Goal: Book appointment/travel/reservation

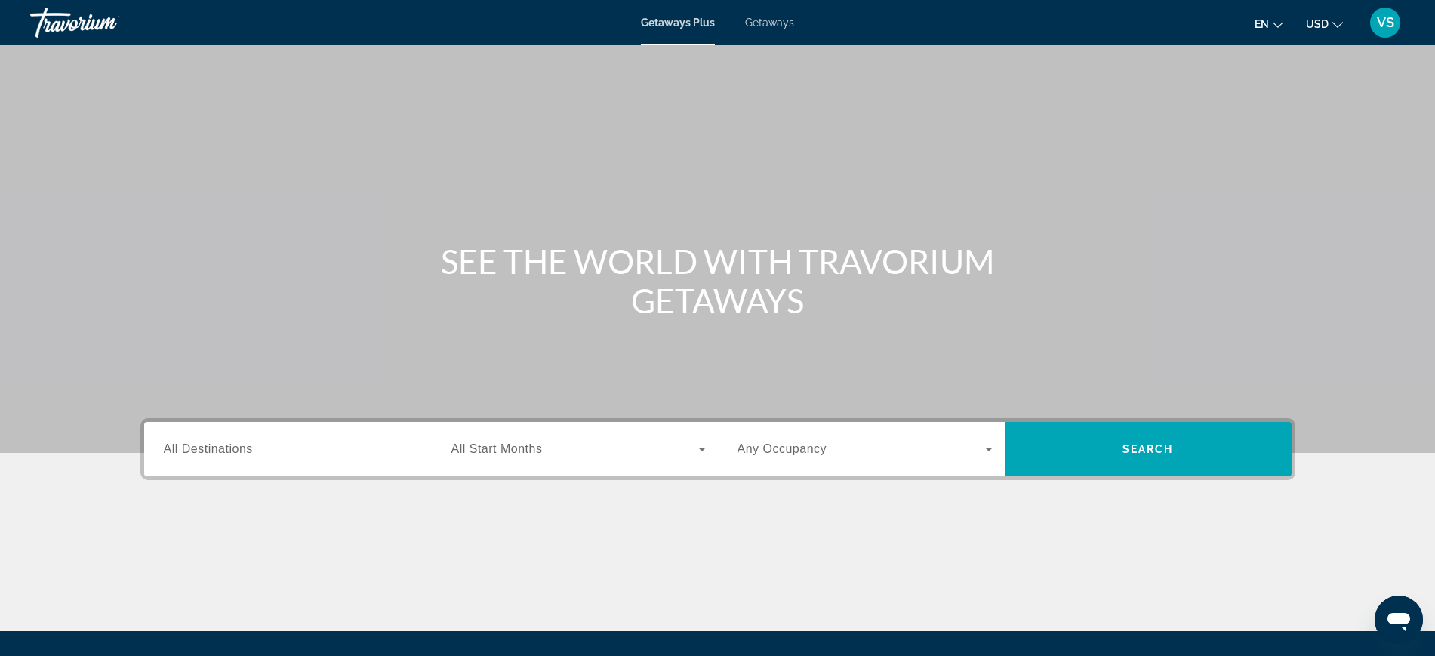
click at [213, 454] on span "All Destinations" at bounding box center [208, 448] width 89 height 13
click at [213, 454] on input "Destination All Destinations" at bounding box center [291, 450] width 255 height 18
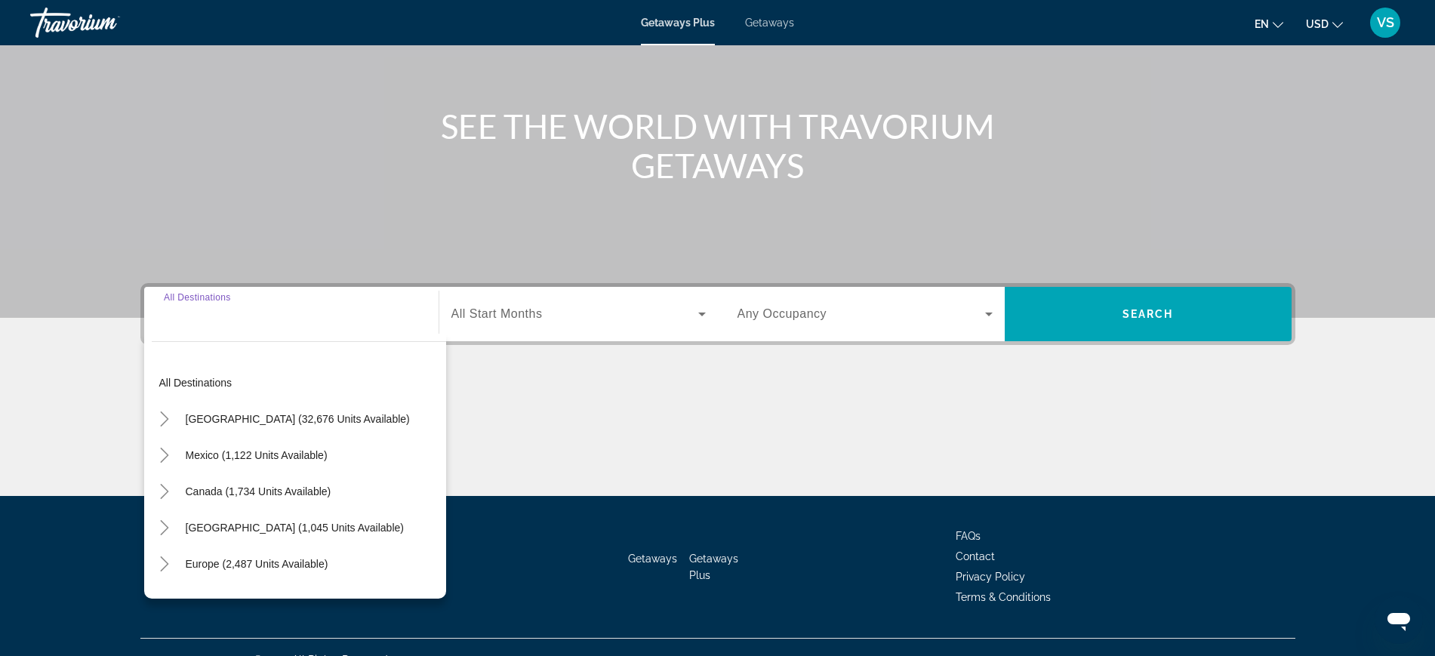
scroll to position [160, 0]
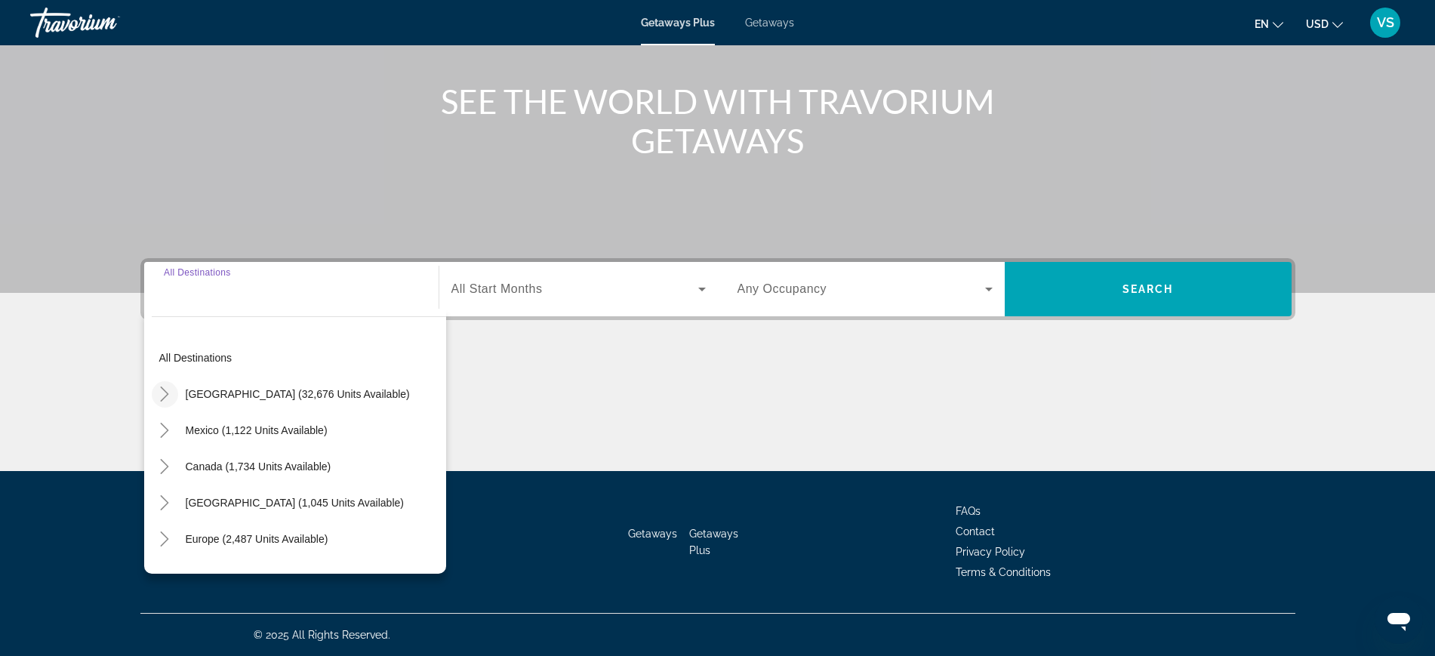
click at [161, 394] on icon "Toggle United States (32,676 units available)" at bounding box center [164, 394] width 15 height 15
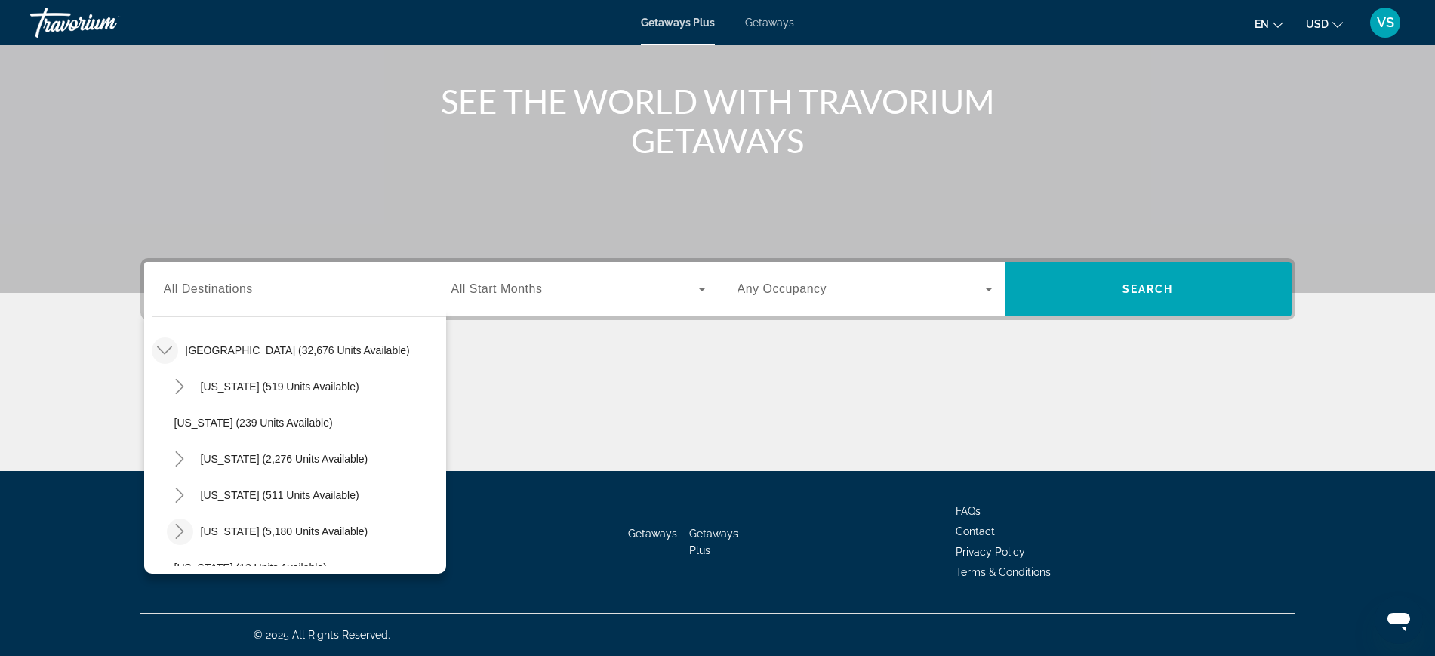
click at [174, 531] on icon "Toggle Florida (5,180 units available)" at bounding box center [179, 531] width 15 height 15
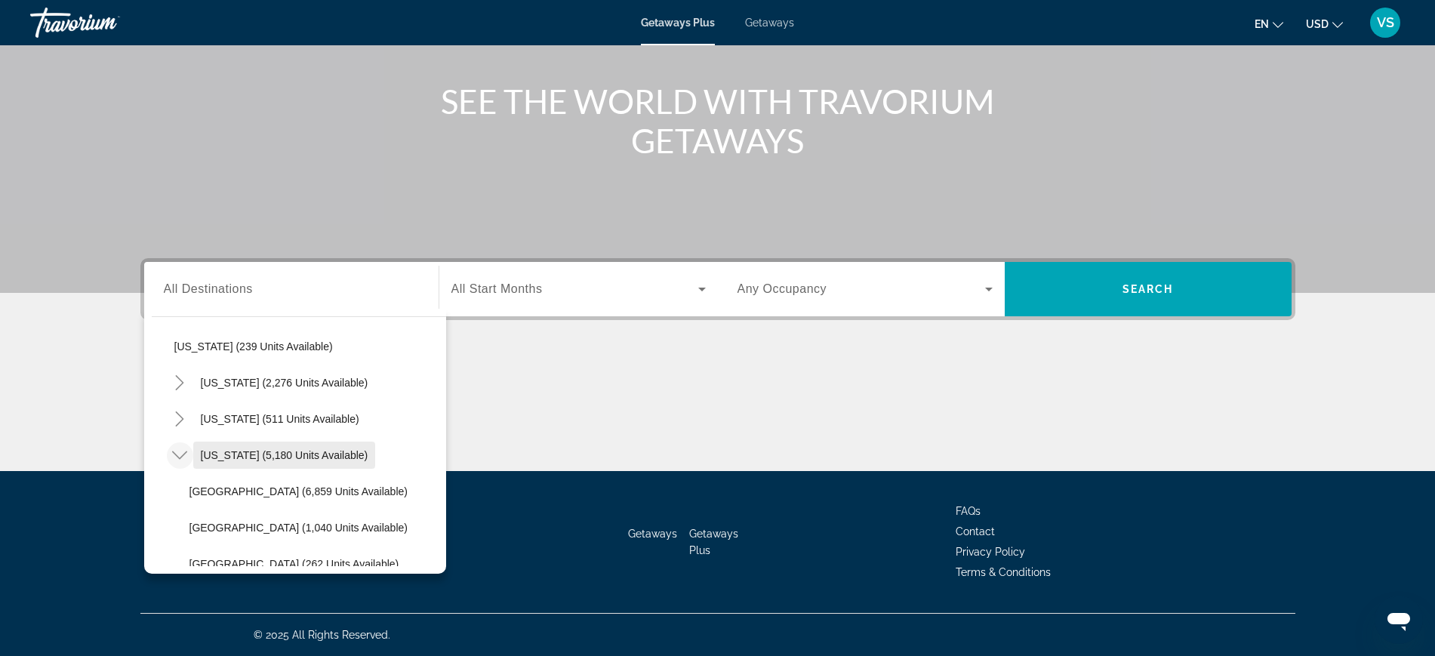
scroll to position [233, 0]
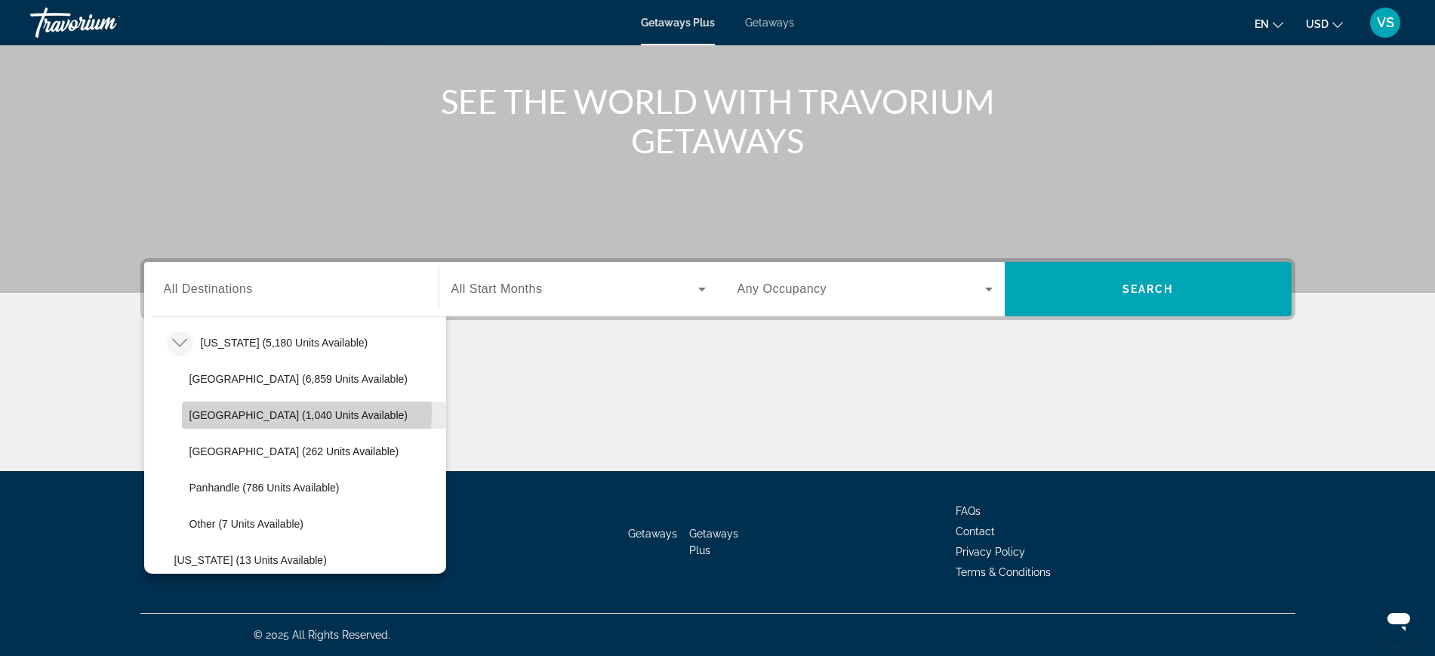
click at [226, 411] on span "[GEOGRAPHIC_DATA] (1,040 units available)" at bounding box center [298, 415] width 218 height 12
type input "**********"
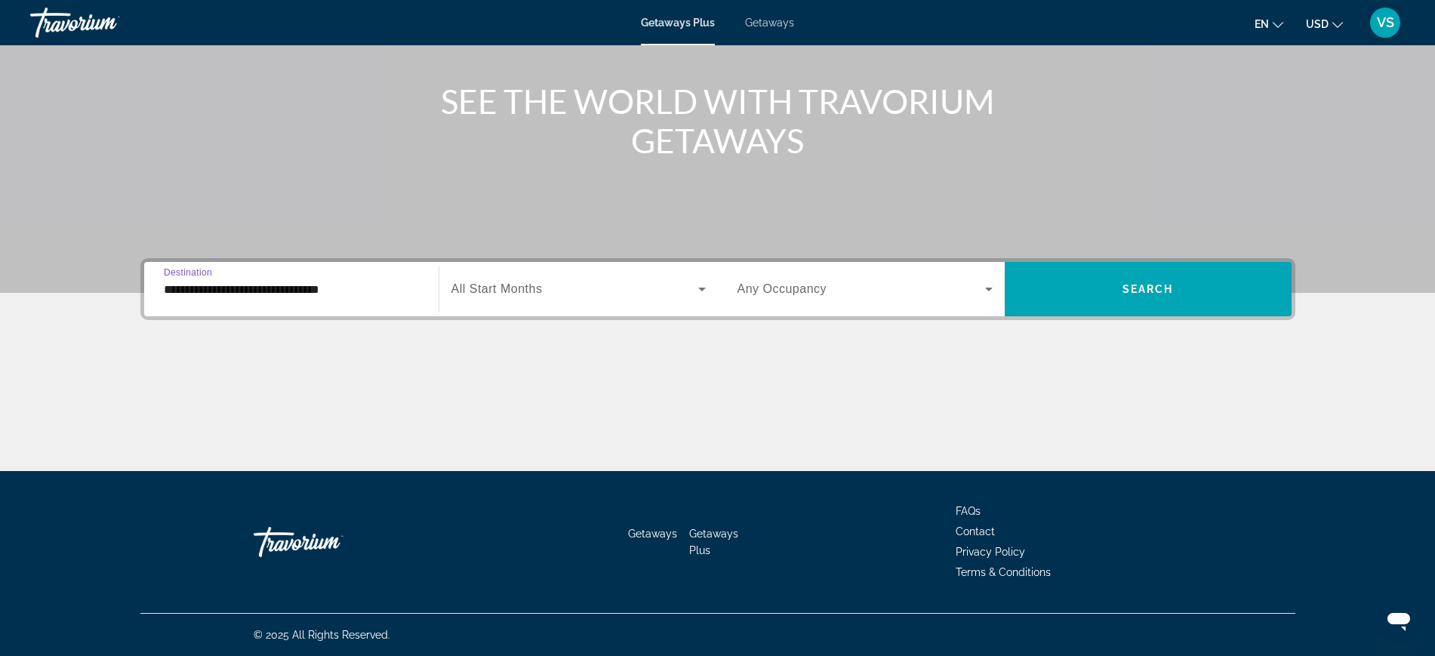
click at [522, 284] on span "All Start Months" at bounding box center [496, 288] width 91 height 13
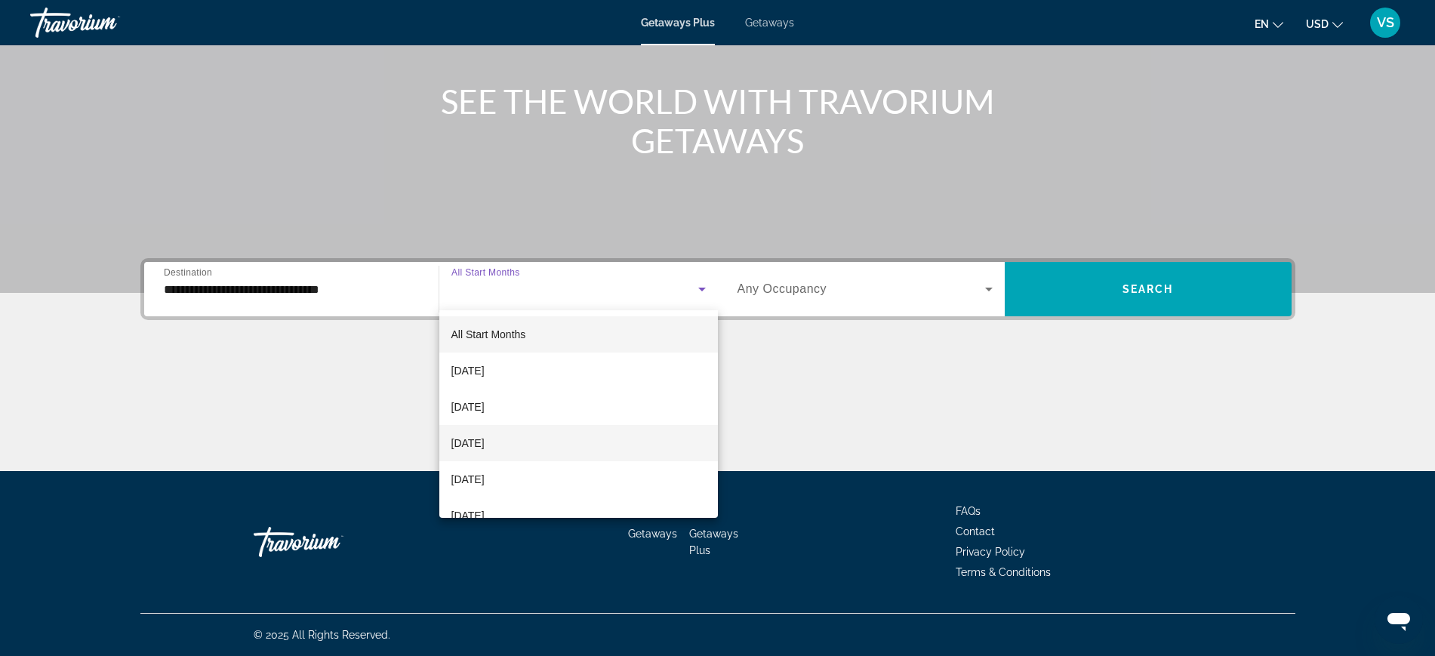
click at [485, 448] on span "[DATE]" at bounding box center [467, 443] width 33 height 18
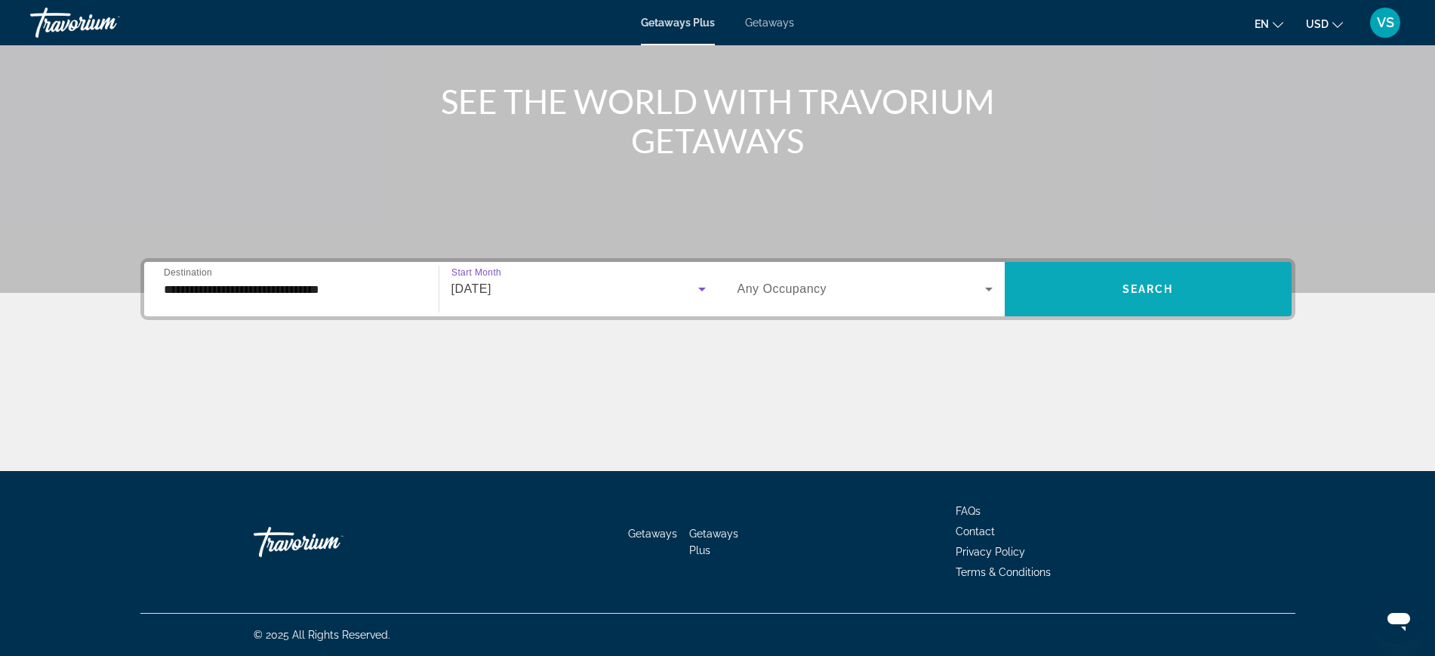
click at [1206, 293] on span "Search widget" at bounding box center [1148, 289] width 287 height 36
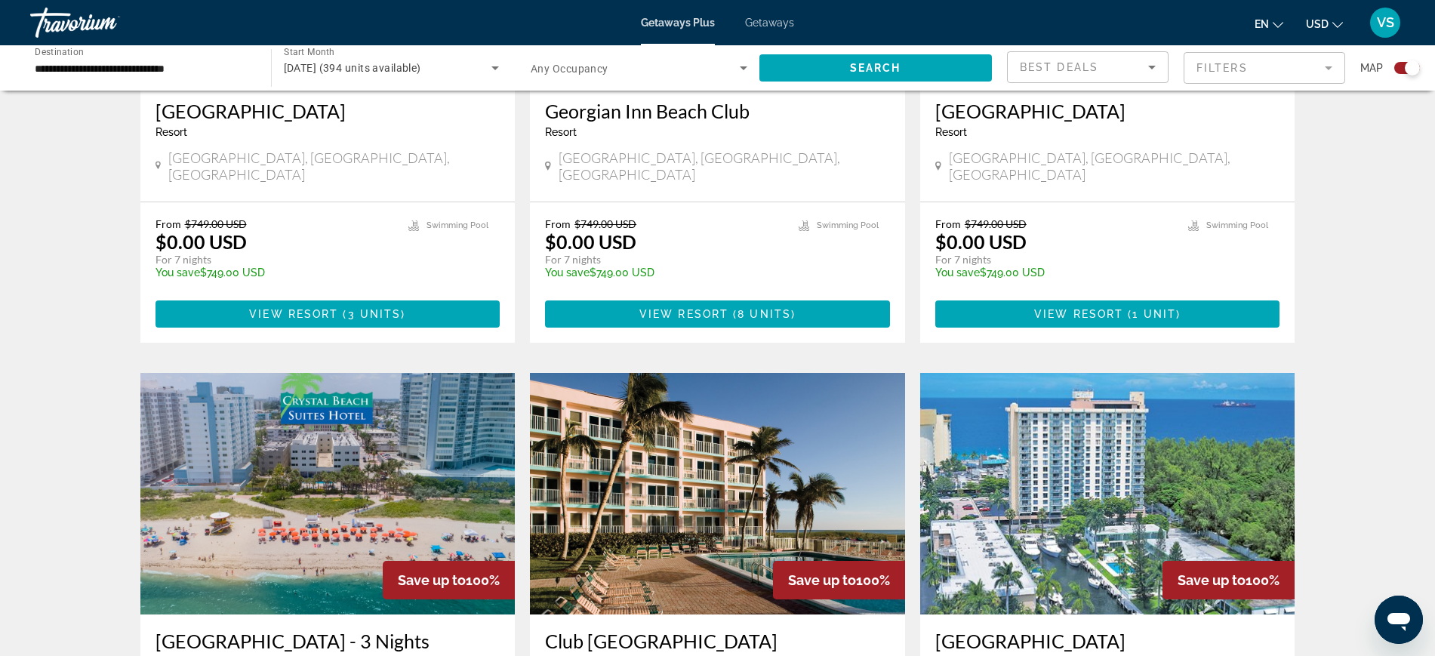
scroll to position [1604, 0]
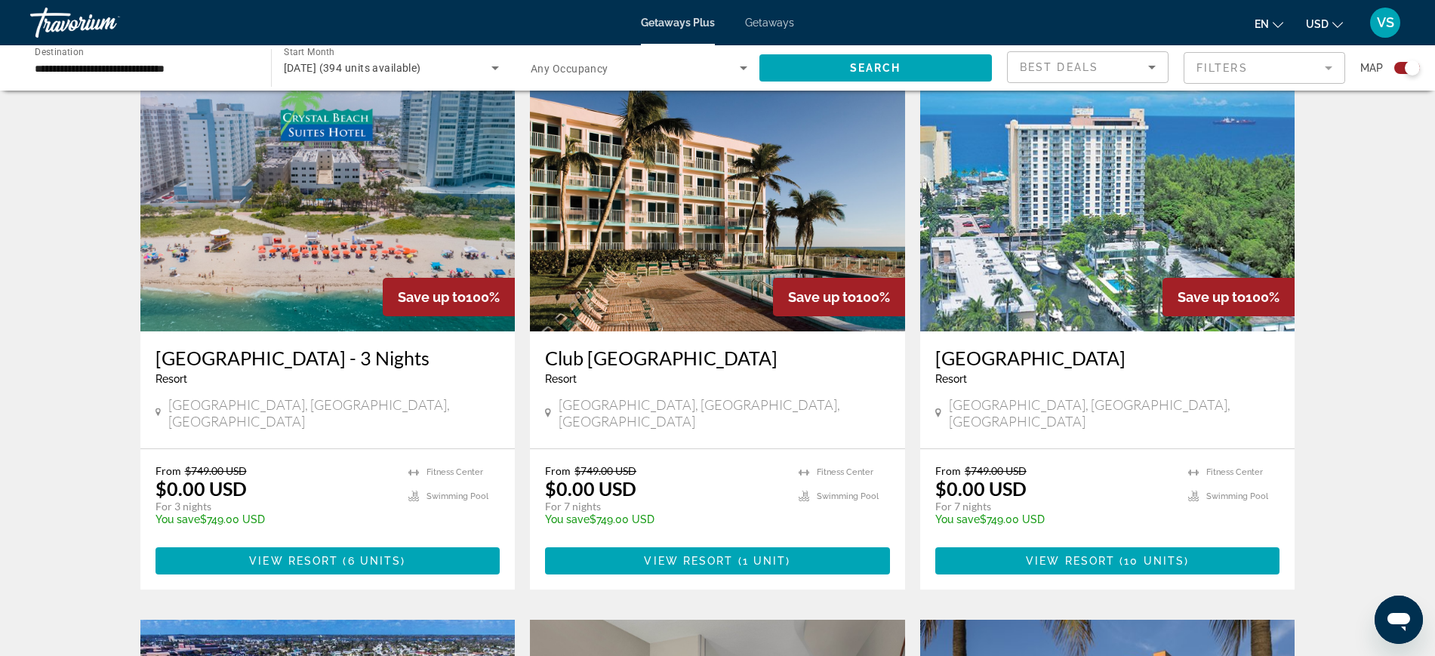
click at [1023, 197] on img "Main content" at bounding box center [1107, 211] width 375 height 242
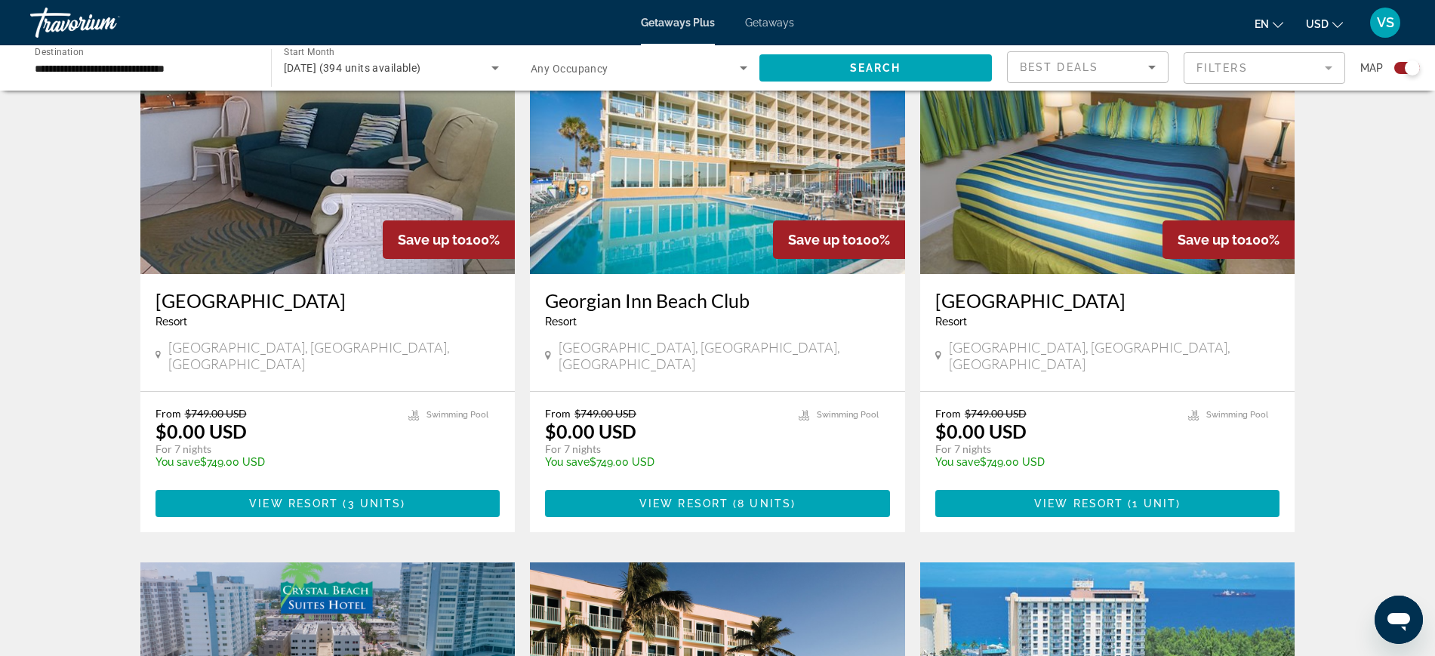
scroll to position [1416, 0]
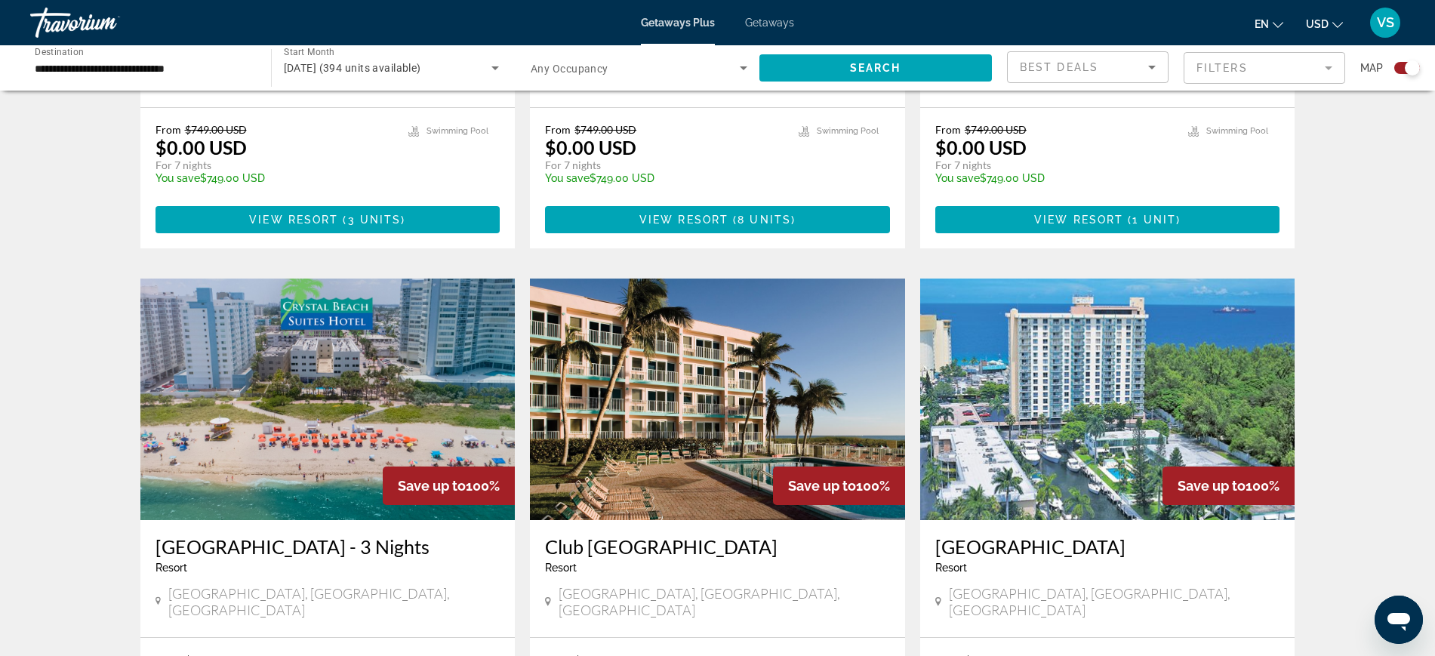
click at [701, 365] on img "Main content" at bounding box center [717, 400] width 375 height 242
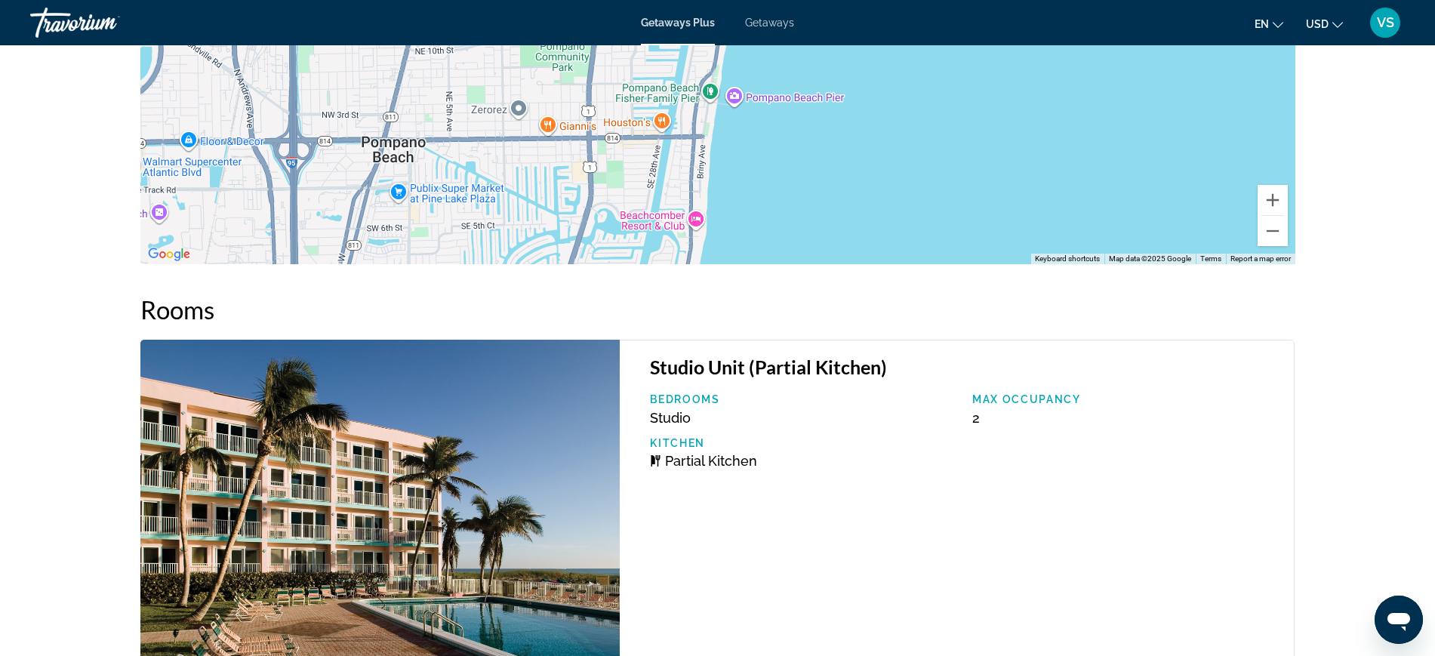
scroll to position [2667, 0]
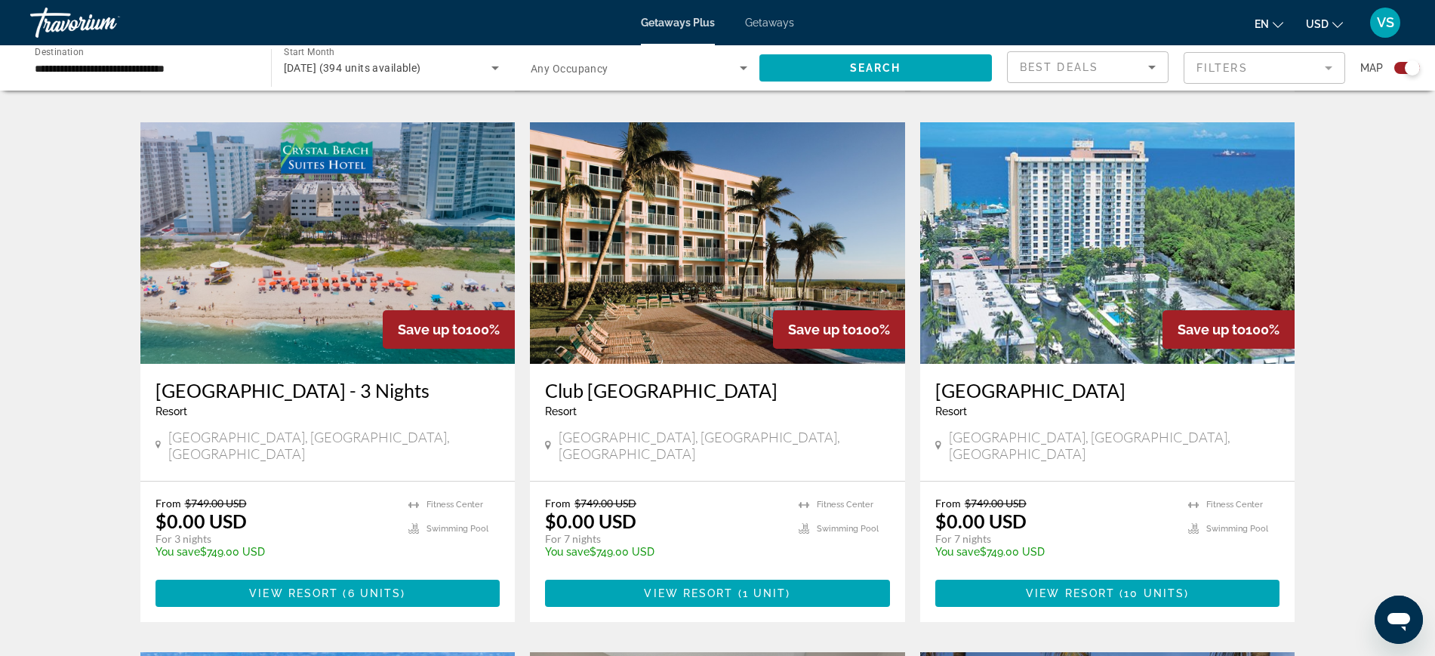
scroll to position [1982, 0]
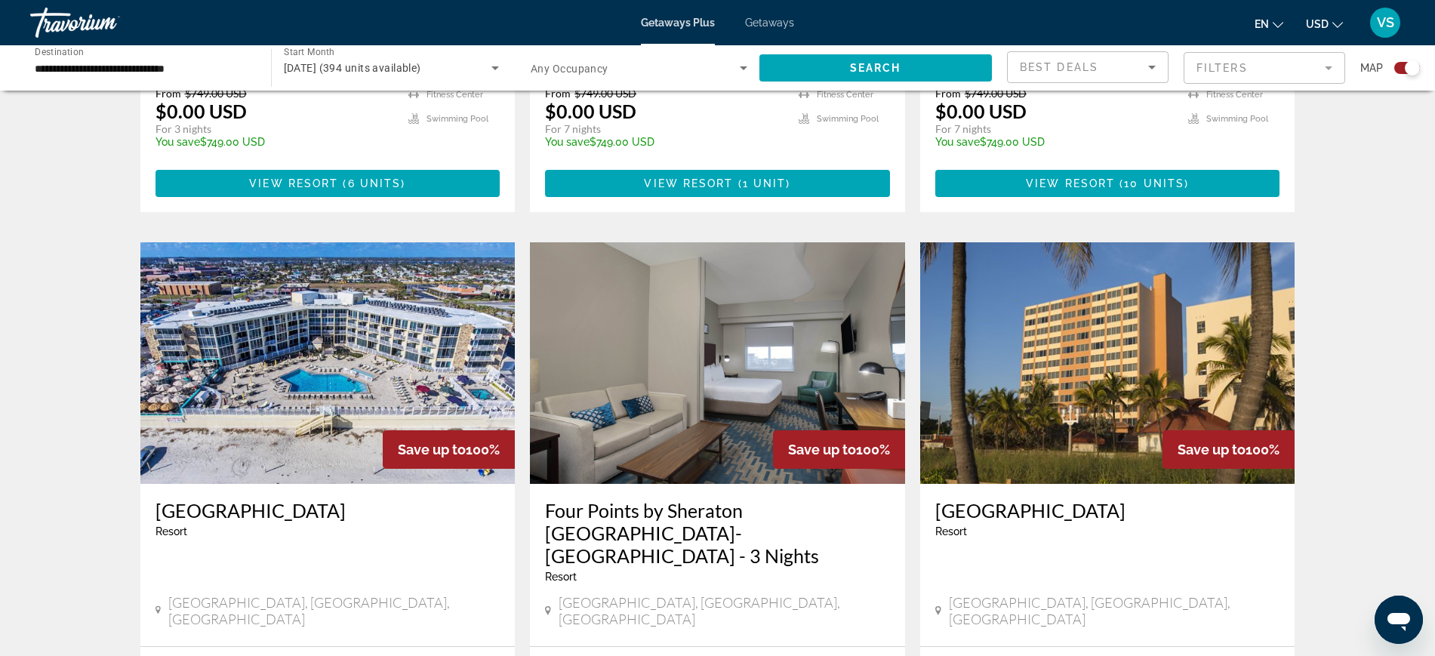
drag, startPoint x: 1083, startPoint y: 295, endPoint x: 1057, endPoint y: 306, distance: 27.8
click at [1083, 295] on img "Main content" at bounding box center [1107, 363] width 375 height 242
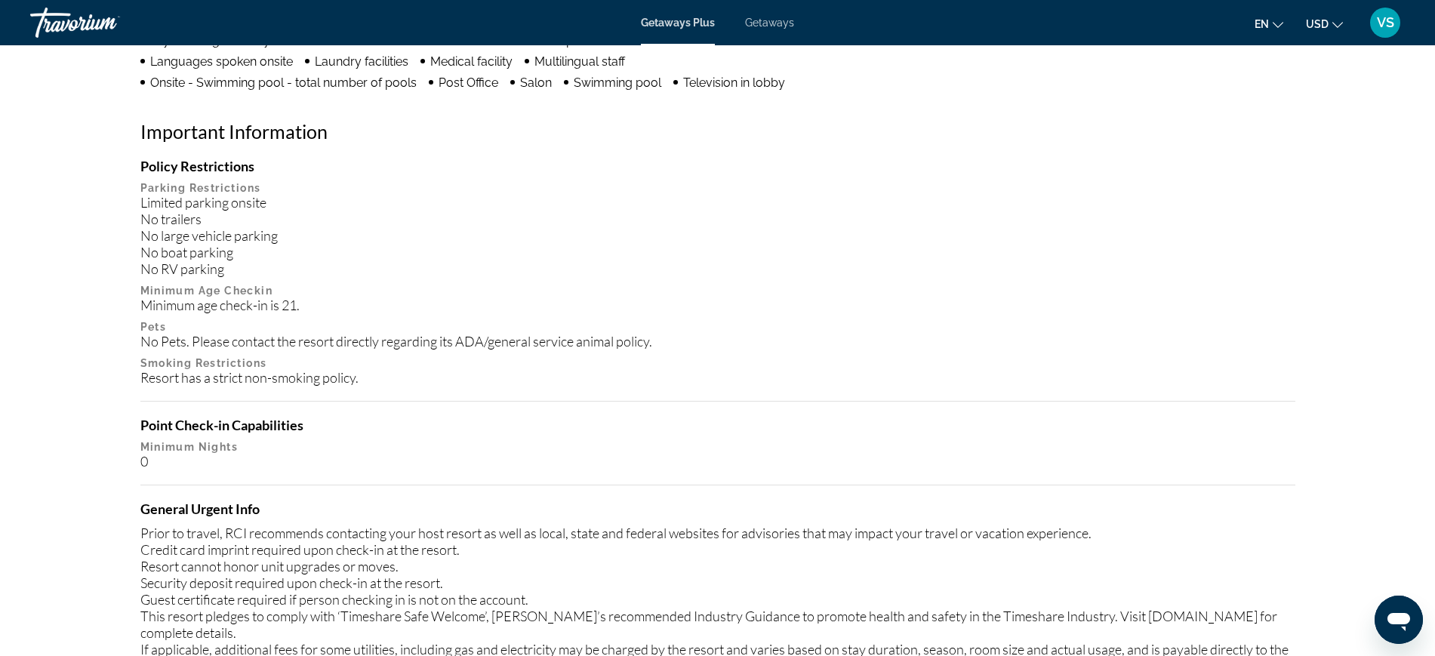
scroll to position [1370, 0]
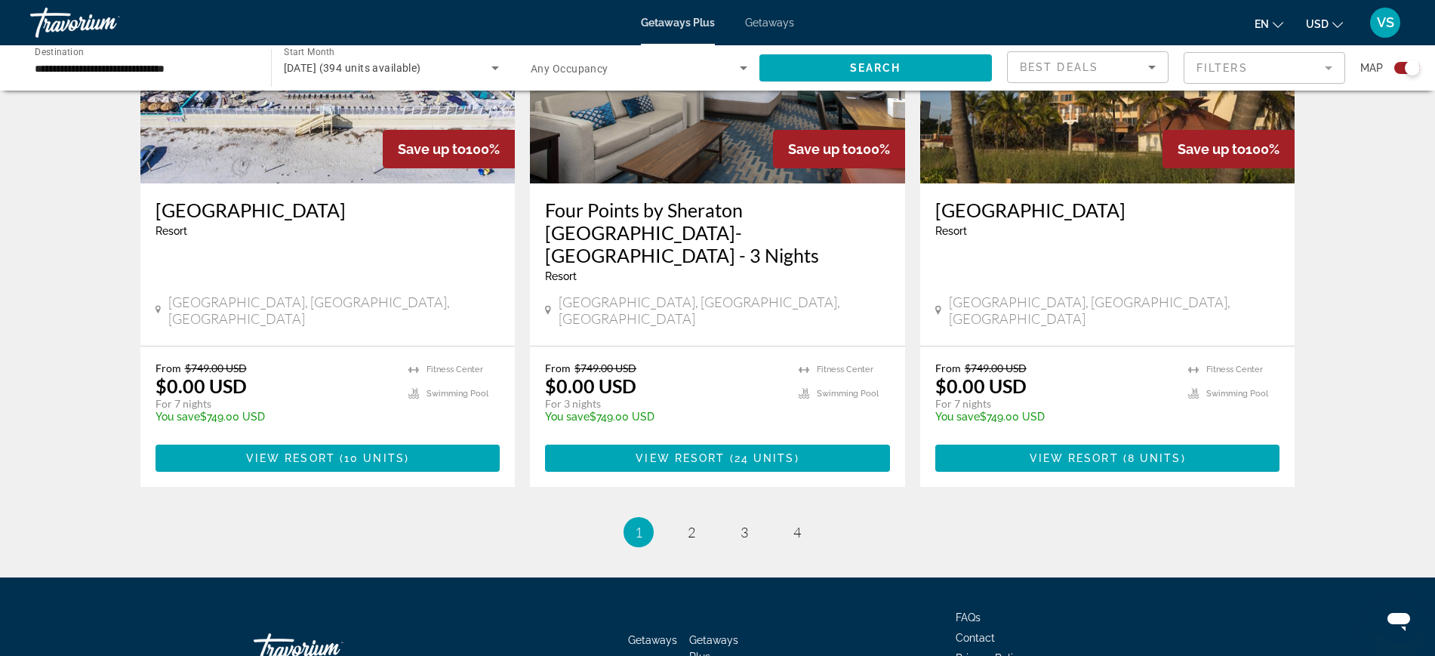
scroll to position [2300, 0]
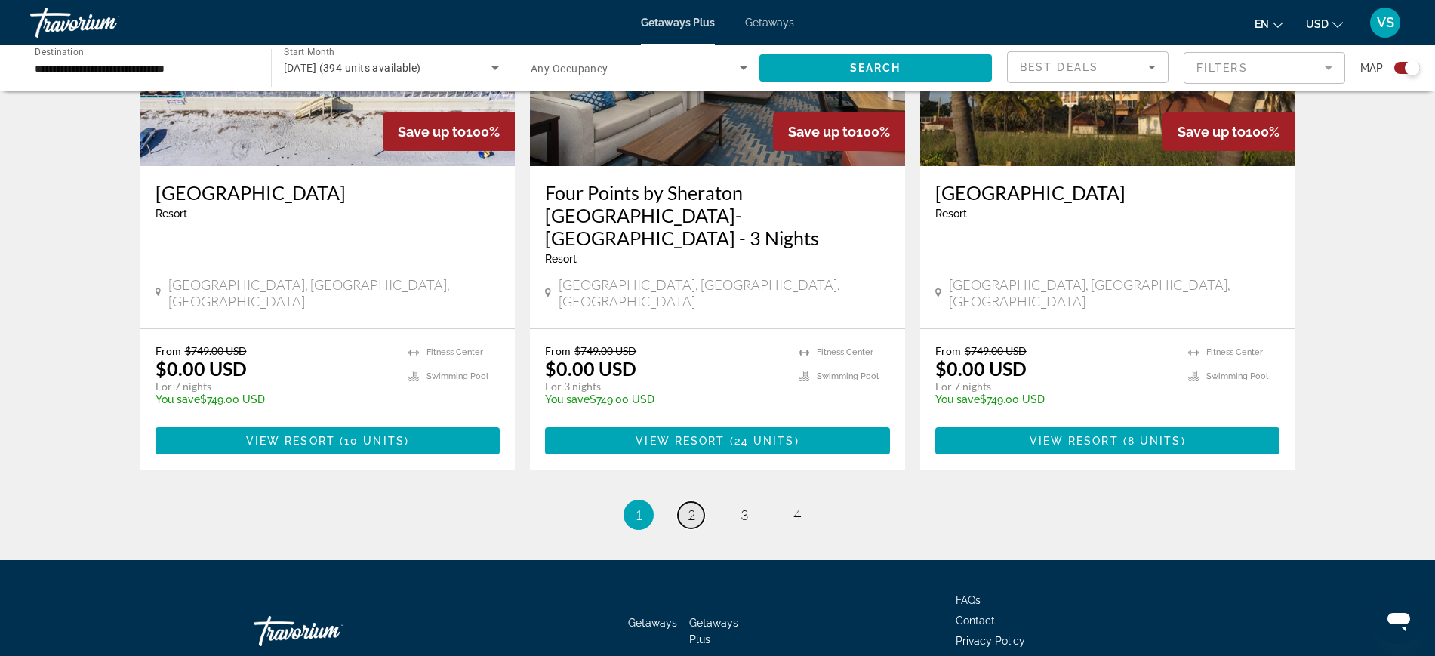
click at [692, 507] on span "2" at bounding box center [692, 515] width 8 height 17
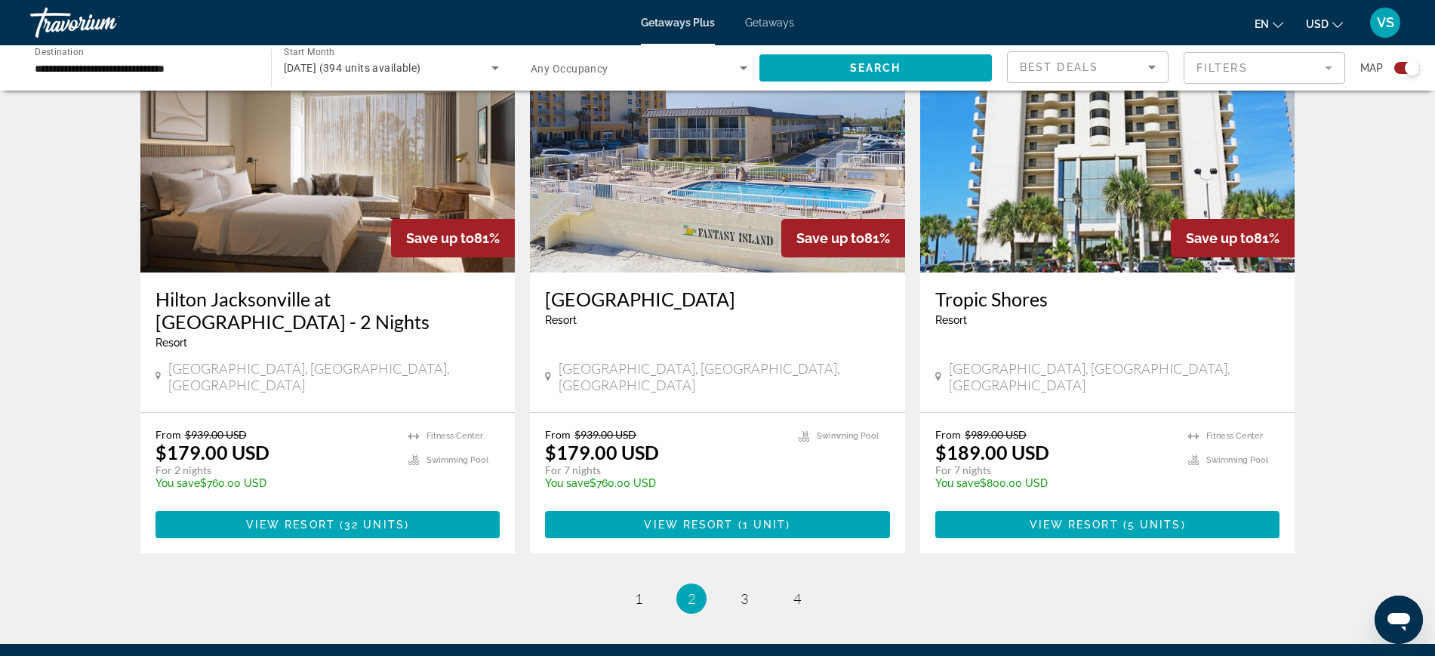
scroll to position [2076, 0]
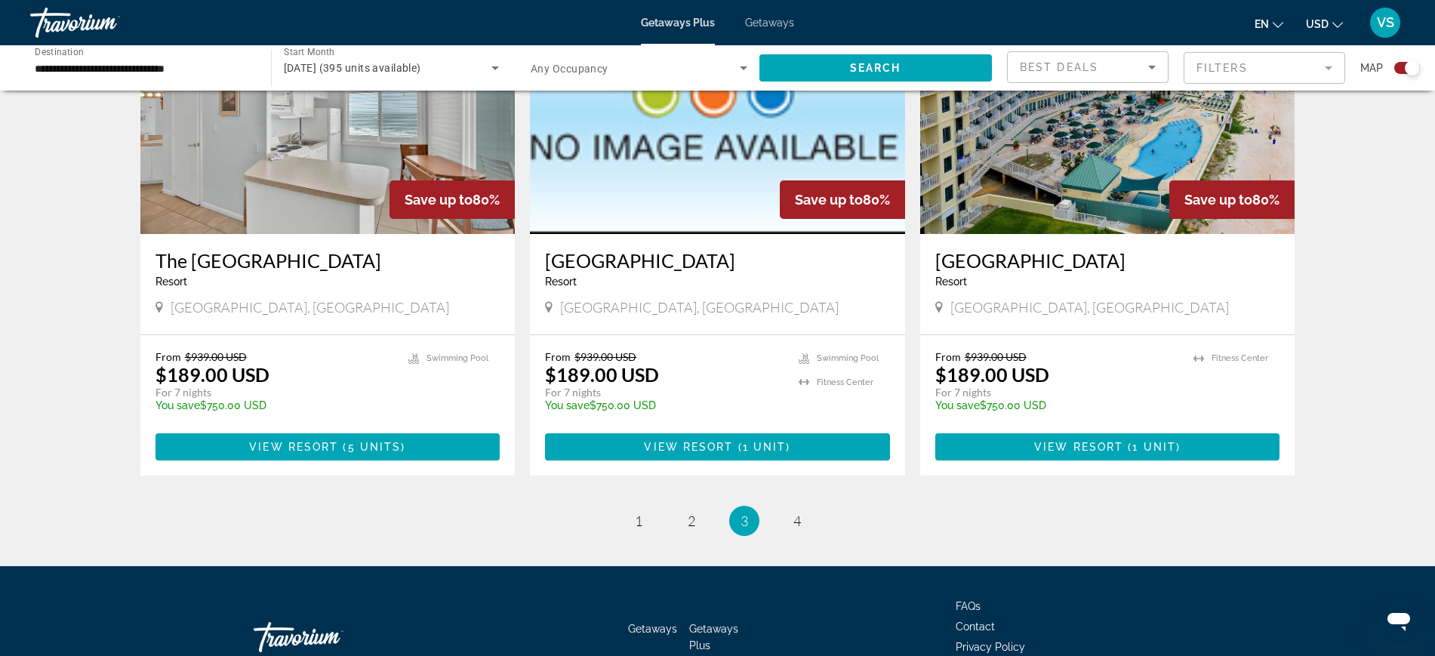
scroll to position [2254, 0]
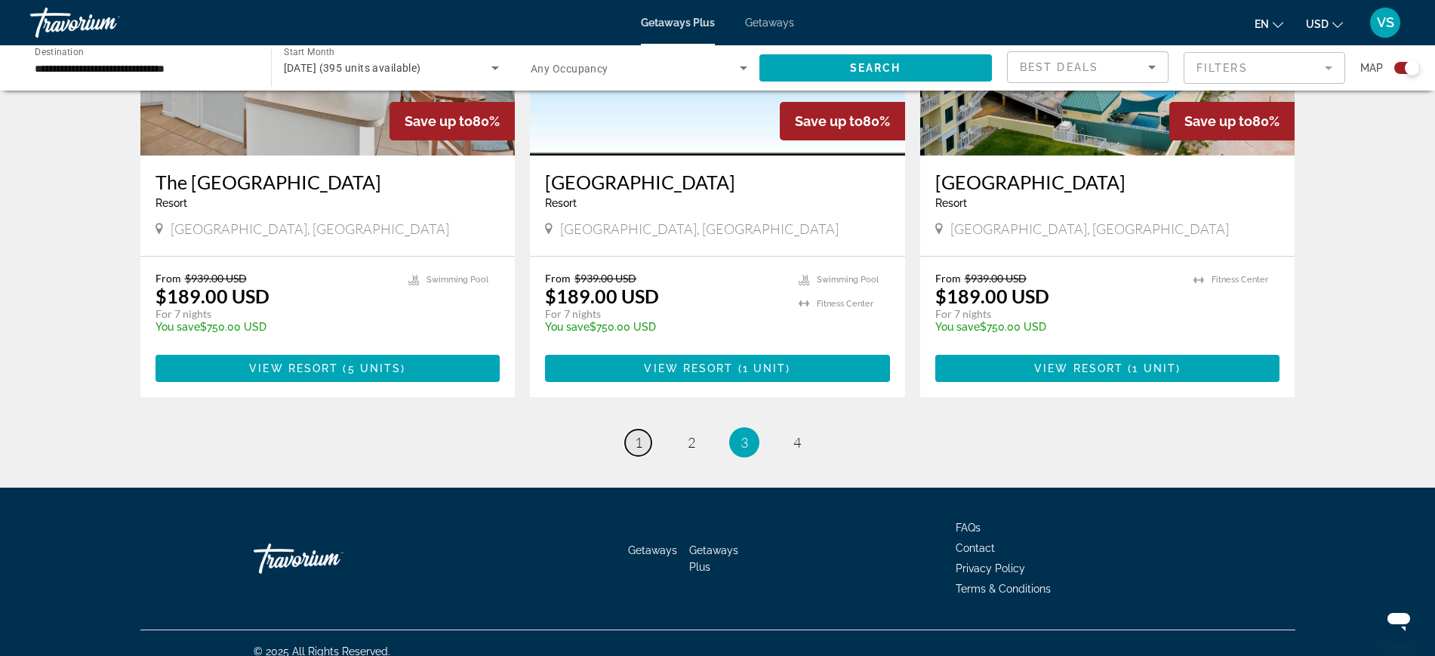
click at [637, 434] on span "1" at bounding box center [639, 442] width 8 height 17
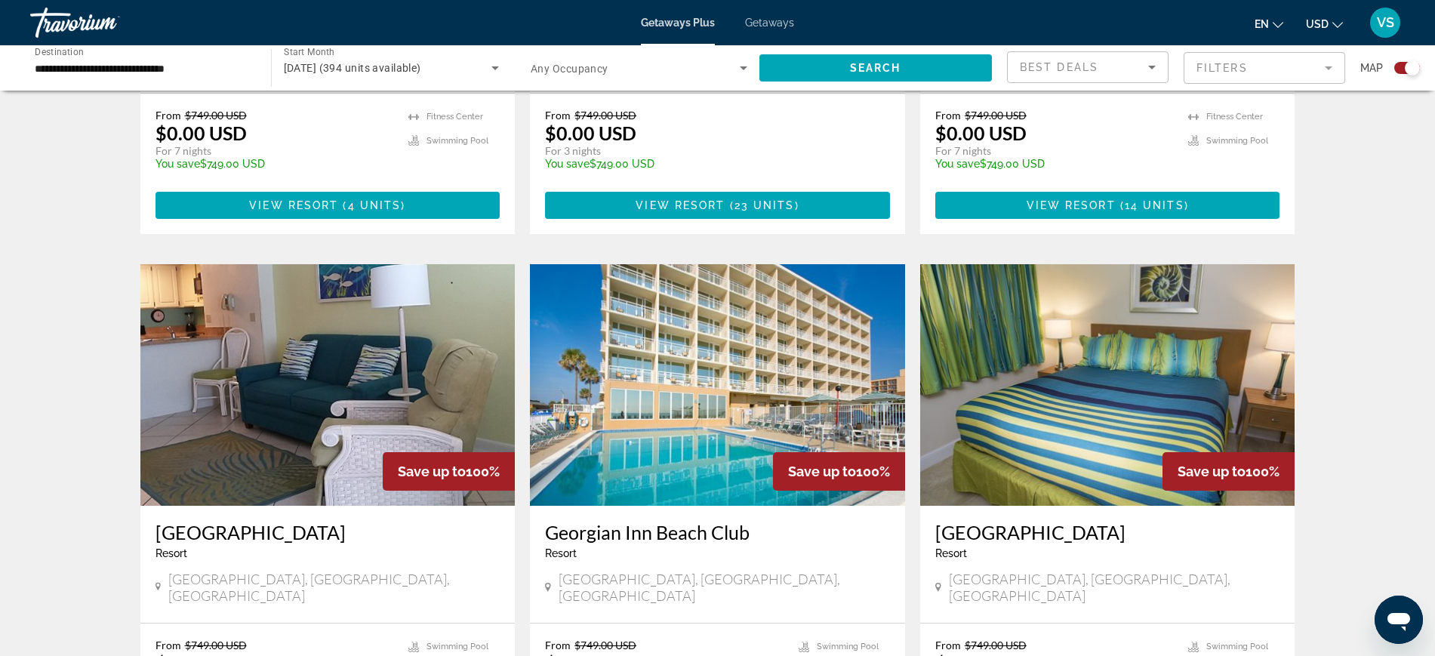
scroll to position [944, 0]
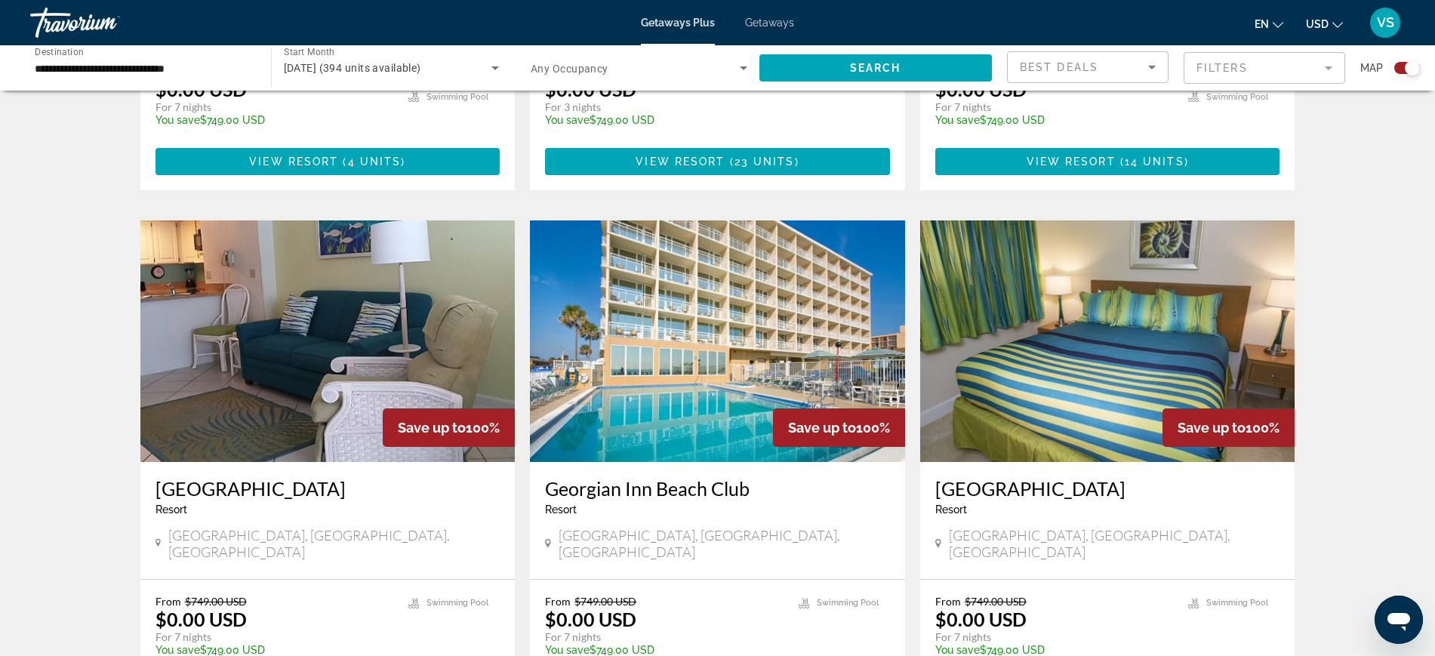
drag, startPoint x: 1074, startPoint y: 288, endPoint x: 1065, endPoint y: 295, distance: 12.4
click at [1075, 288] on img "Main content" at bounding box center [1107, 341] width 375 height 242
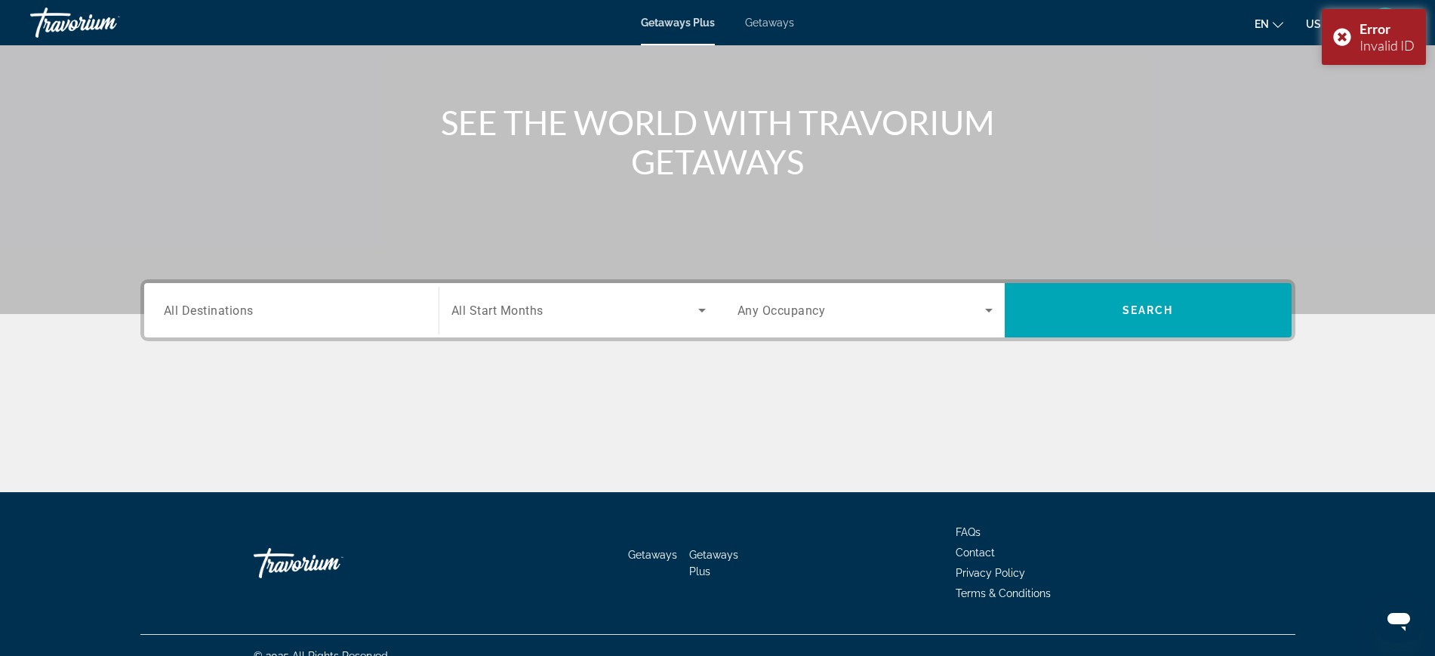
scroll to position [160, 0]
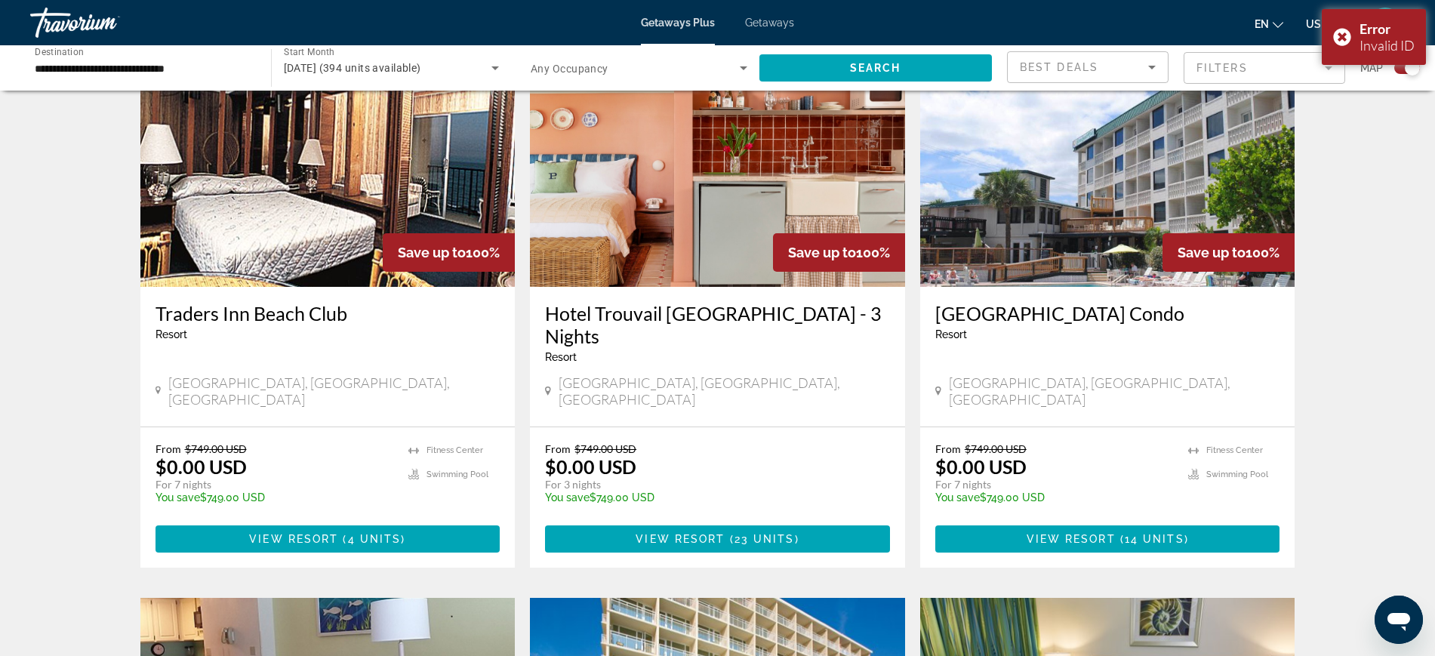
scroll to position [1038, 0]
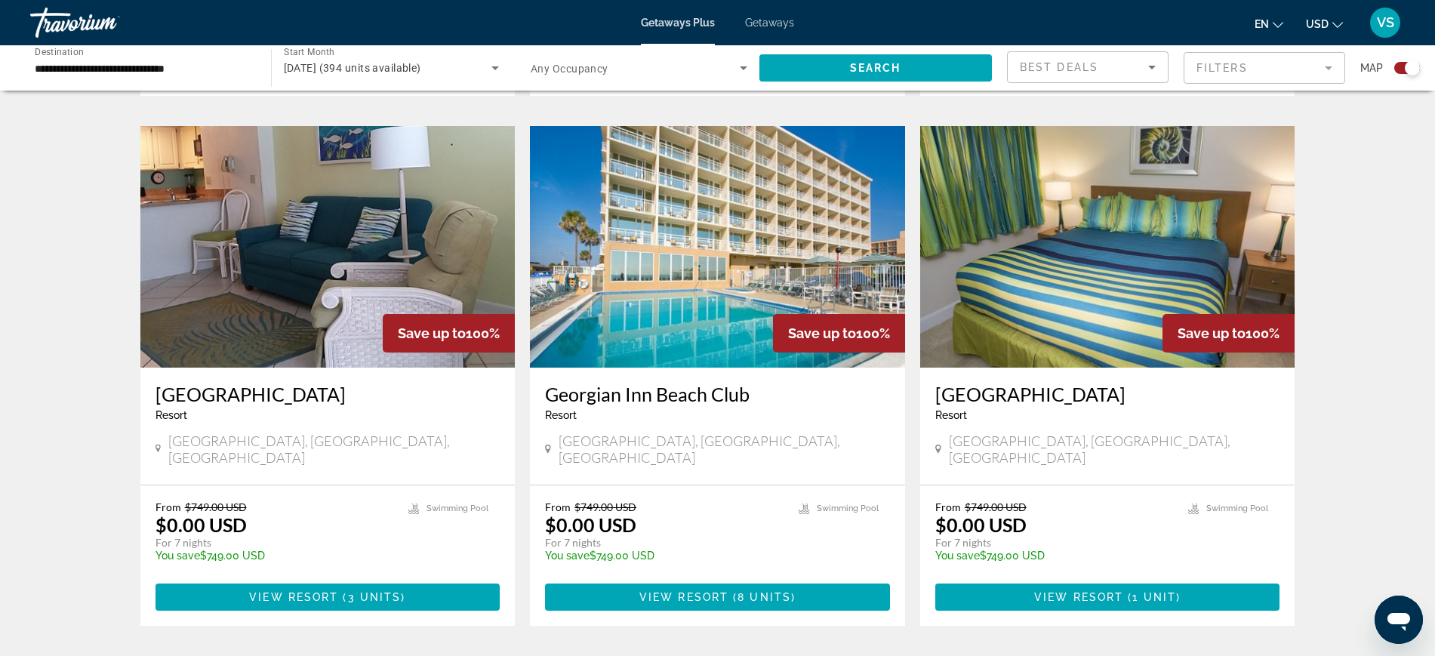
click at [1085, 240] on img "Main content" at bounding box center [1107, 247] width 375 height 242
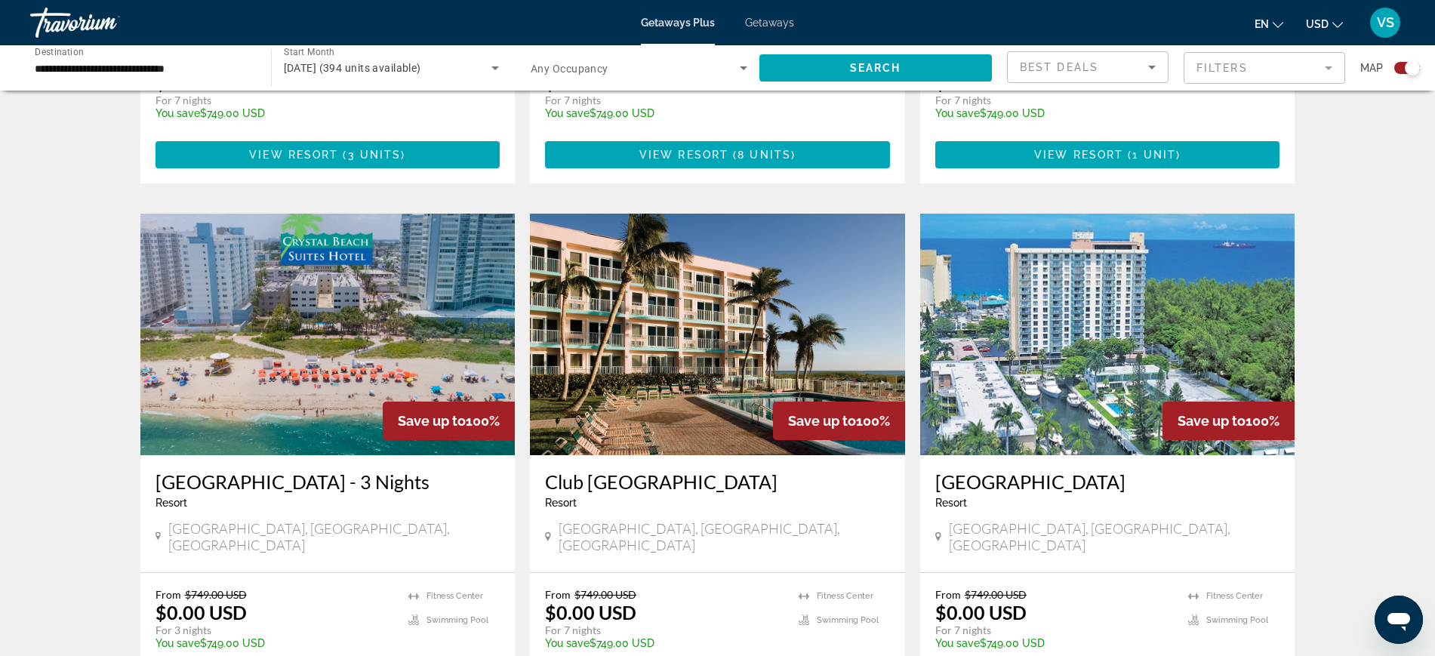
scroll to position [1510, 0]
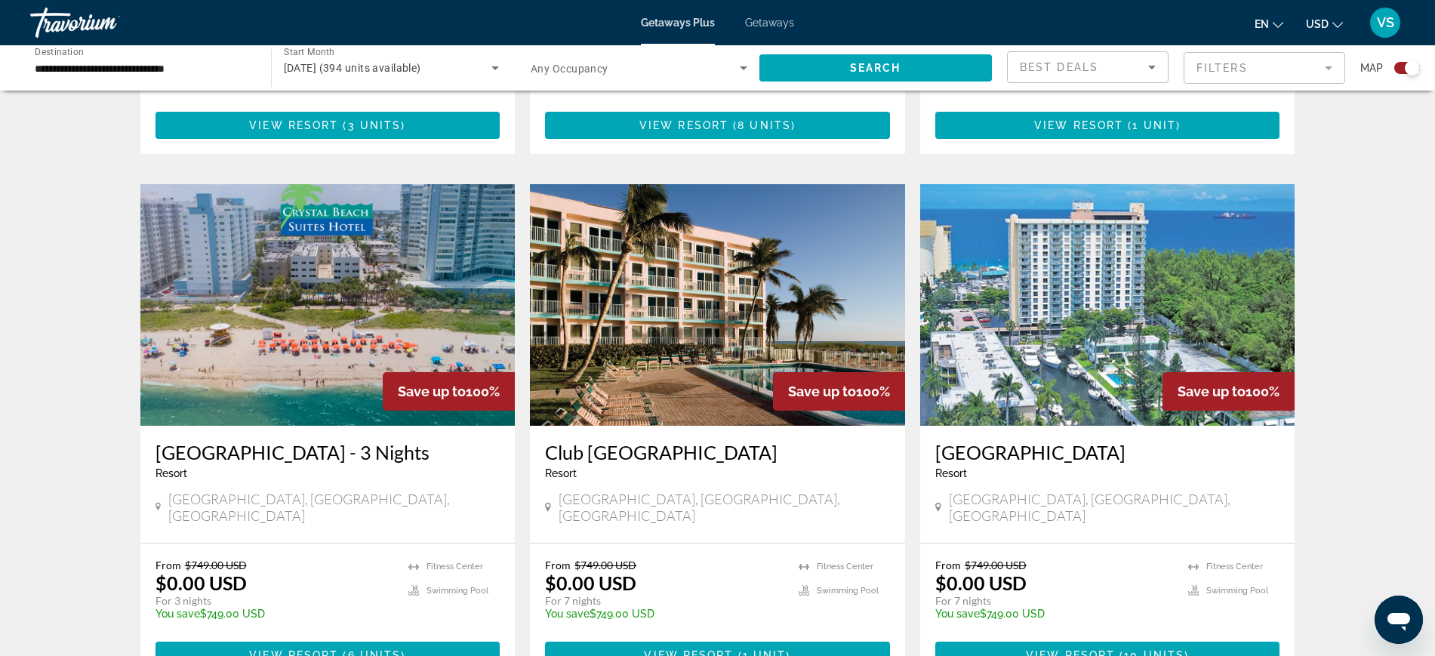
click at [705, 266] on img "Main content" at bounding box center [717, 305] width 375 height 242
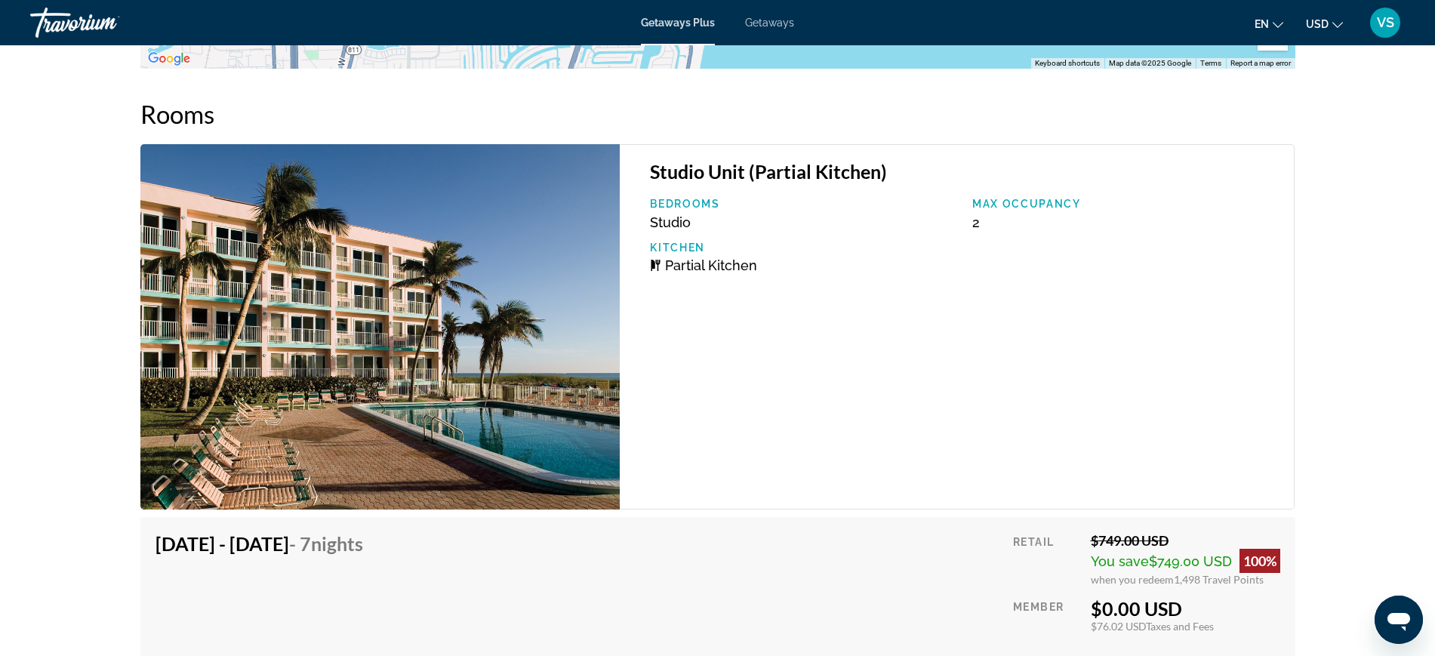
scroll to position [2762, 0]
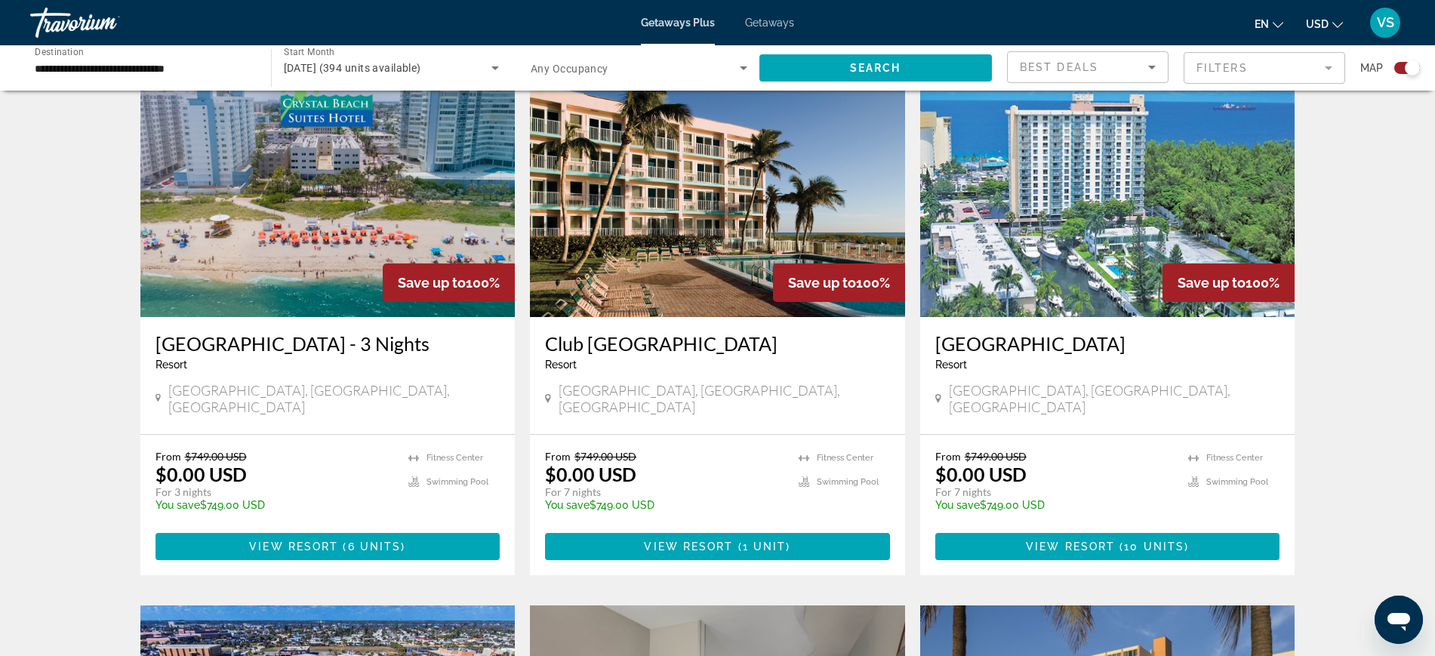
scroll to position [1510, 0]
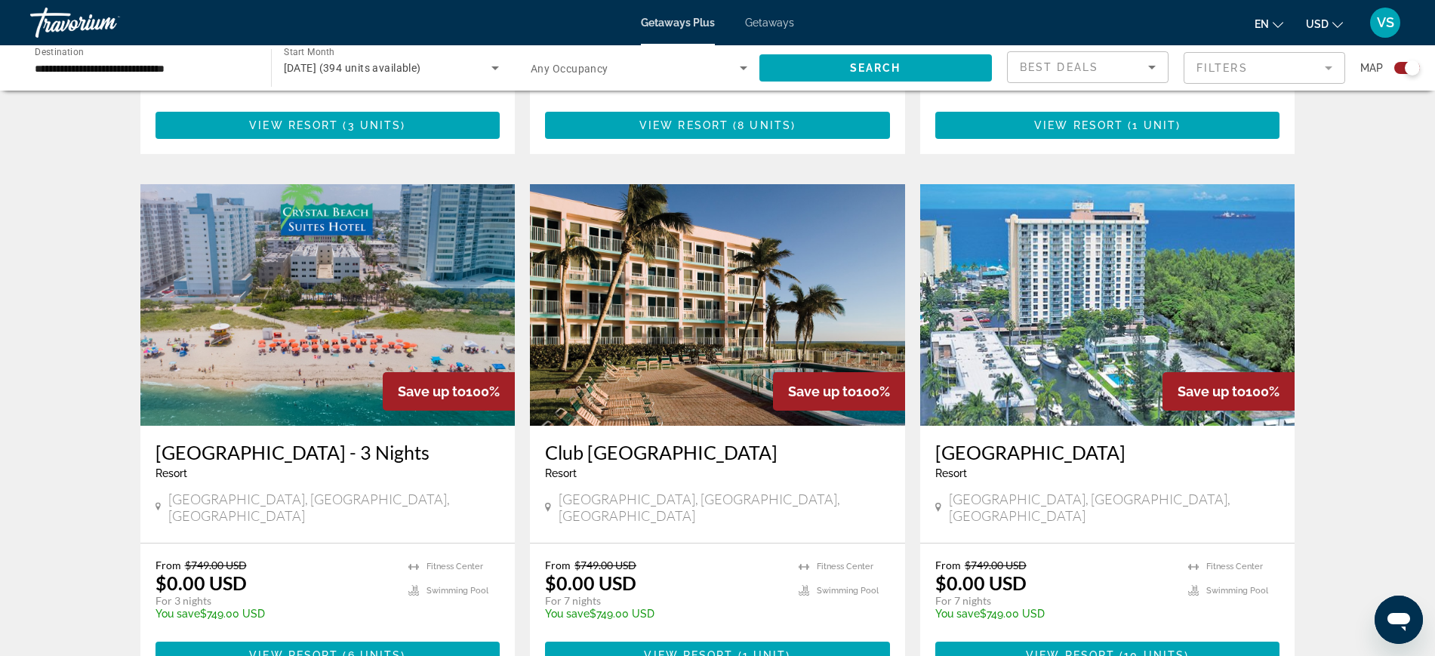
click at [1055, 187] on img "Main content" at bounding box center [1107, 305] width 375 height 242
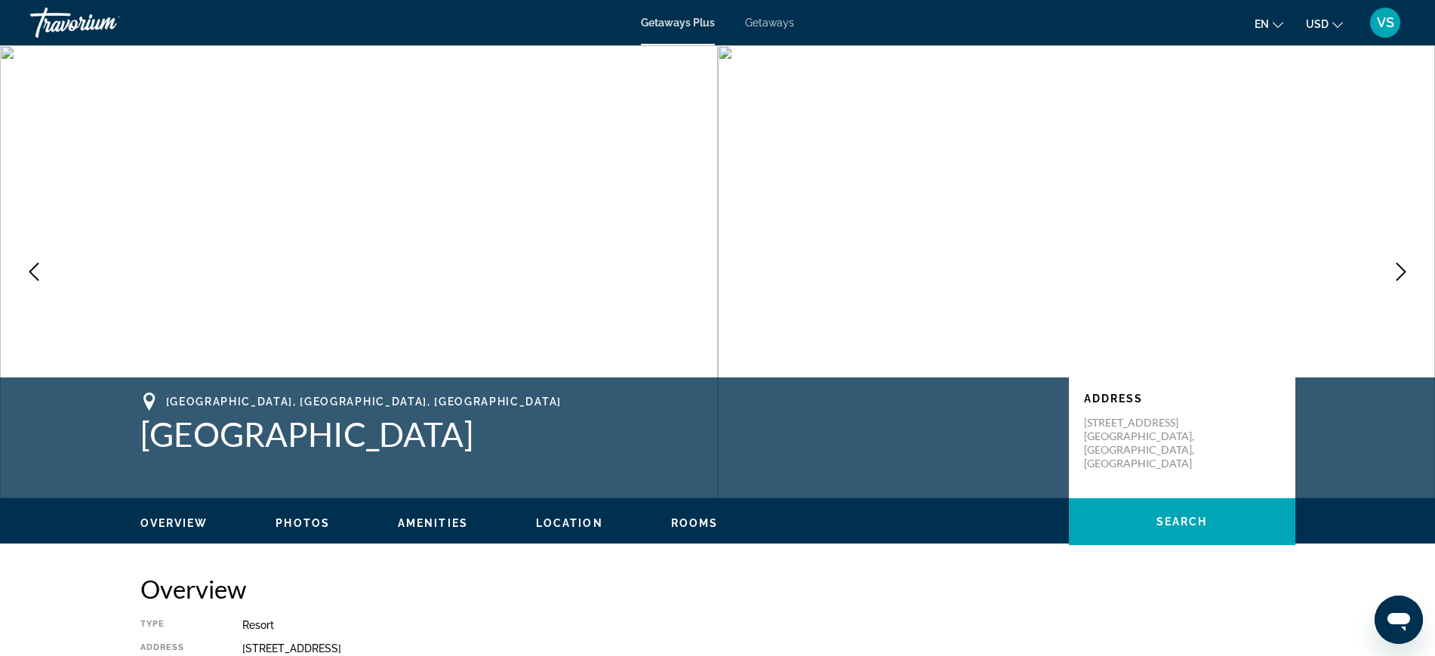
drag, startPoint x: 139, startPoint y: 427, endPoint x: 569, endPoint y: 442, distance: 430.6
click at [569, 442] on div "[GEOGRAPHIC_DATA], [GEOGRAPHIC_DATA], [GEOGRAPHIC_DATA] [GEOGRAPHIC_DATA] Addre…" at bounding box center [717, 438] width 1215 height 91
copy h1 "[GEOGRAPHIC_DATA]"
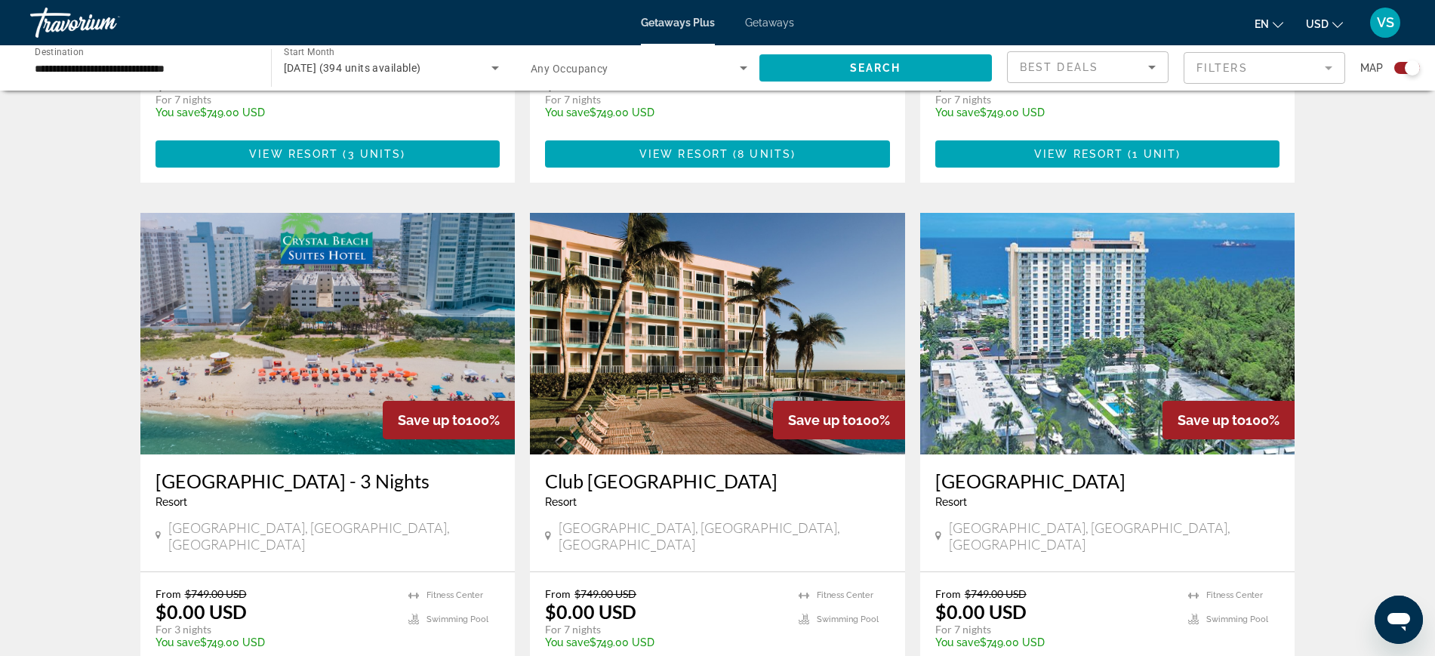
scroll to position [1510, 0]
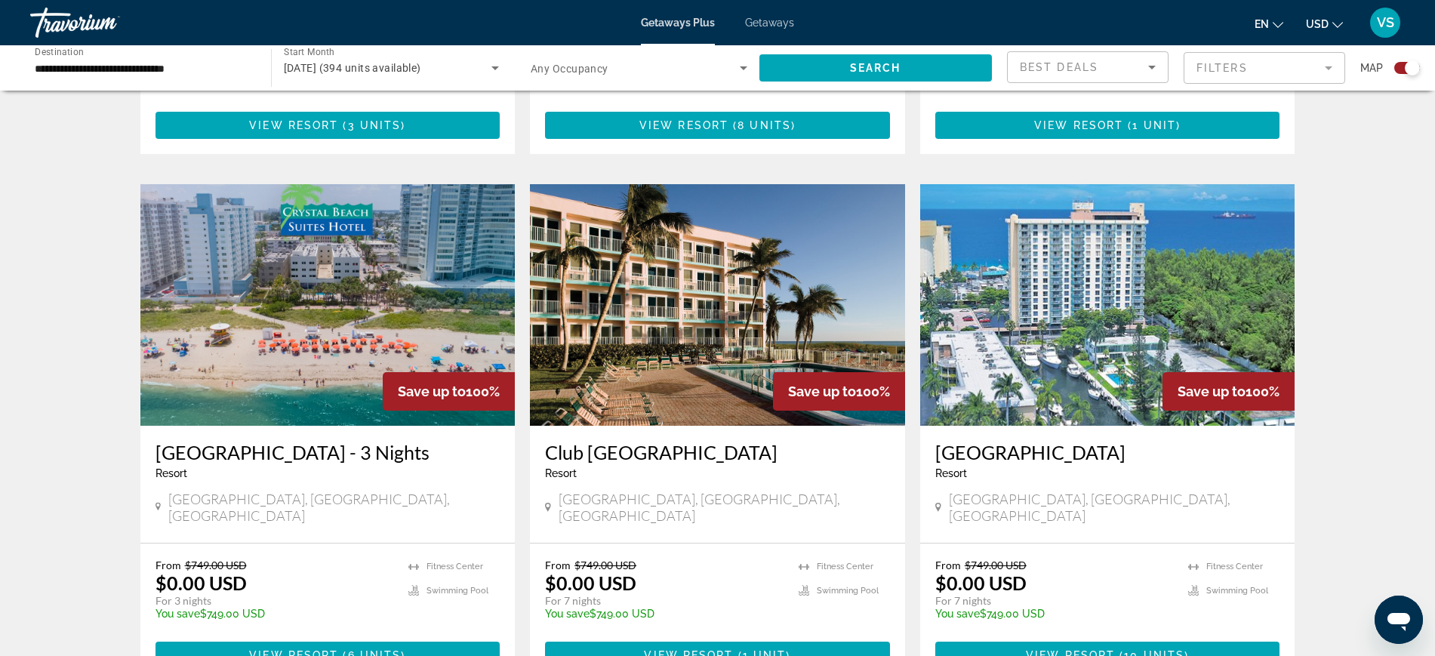
click at [682, 256] on img "Main content" at bounding box center [717, 305] width 375 height 242
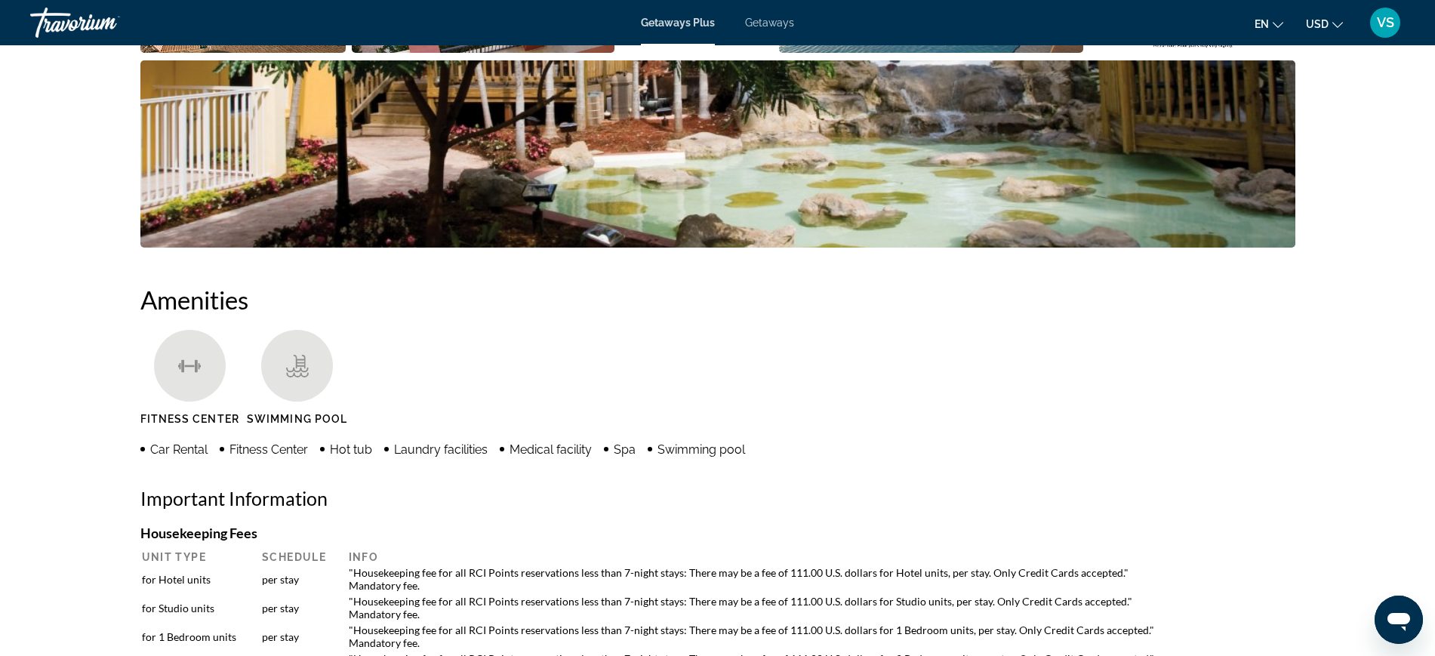
scroll to position [849, 0]
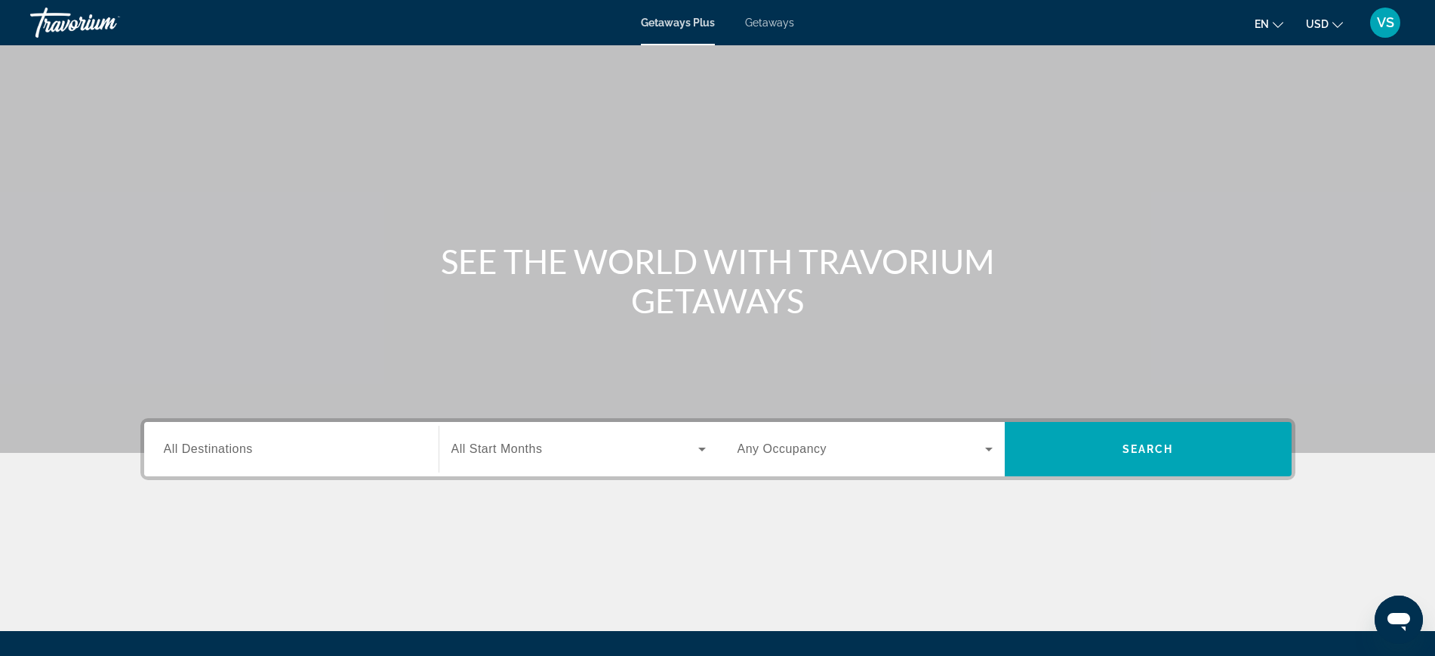
click at [769, 20] on span "Getaways" at bounding box center [769, 23] width 49 height 12
click at [219, 451] on span "All Destinations" at bounding box center [208, 448] width 89 height 13
click at [219, 451] on input "Destination All Destinations" at bounding box center [291, 450] width 255 height 18
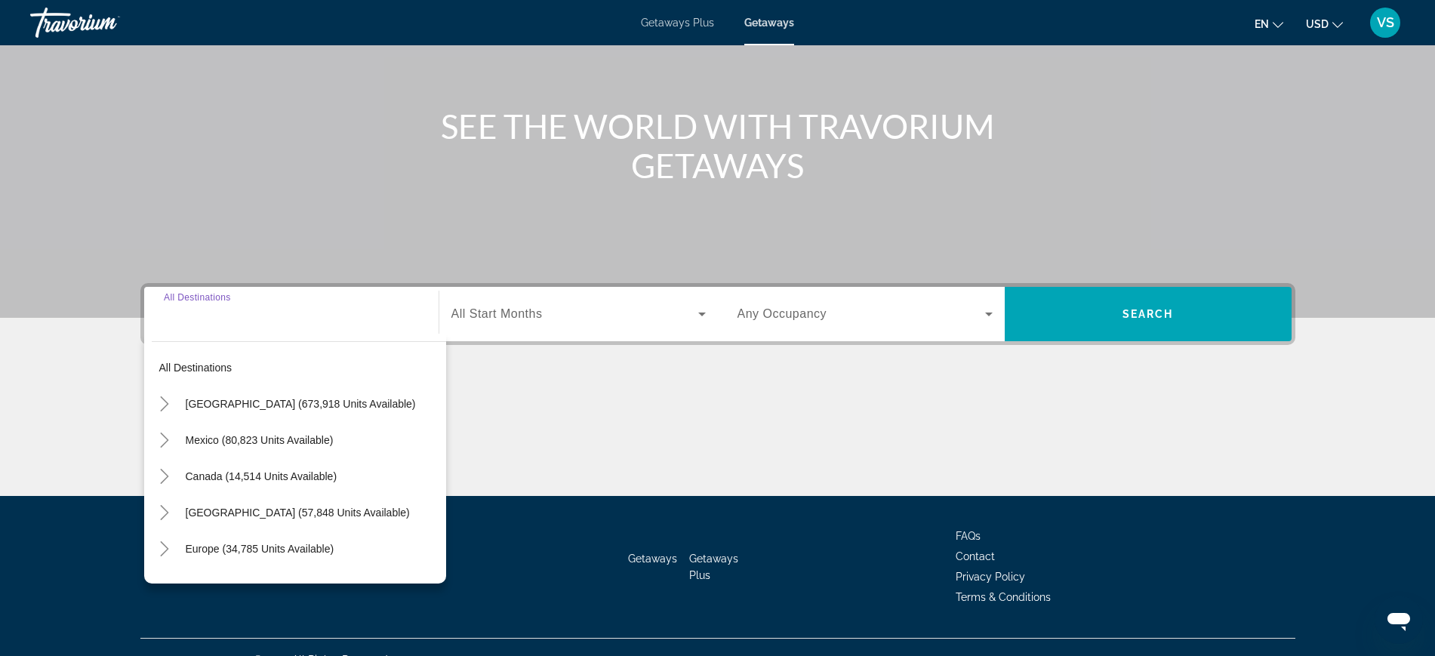
scroll to position [160, 0]
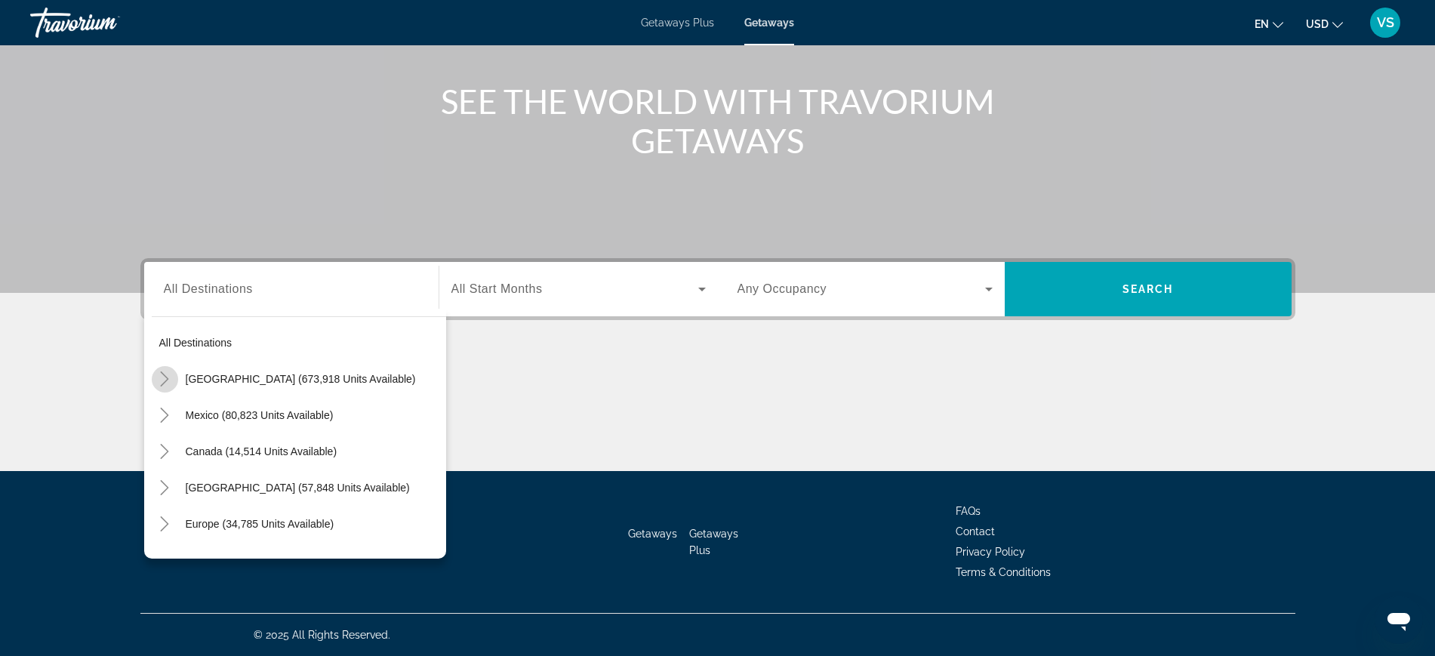
click at [160, 374] on icon "Toggle United States (673,918 units available)" at bounding box center [164, 378] width 15 height 15
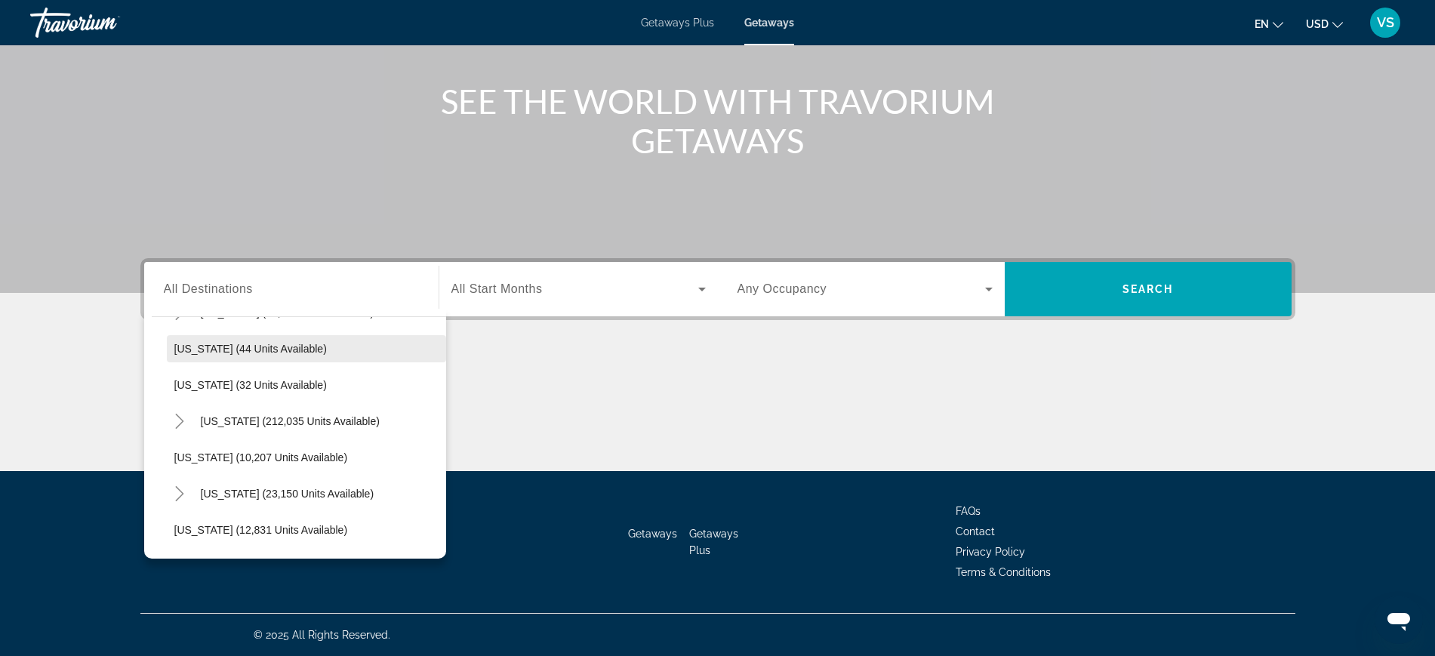
scroll to position [233, 0]
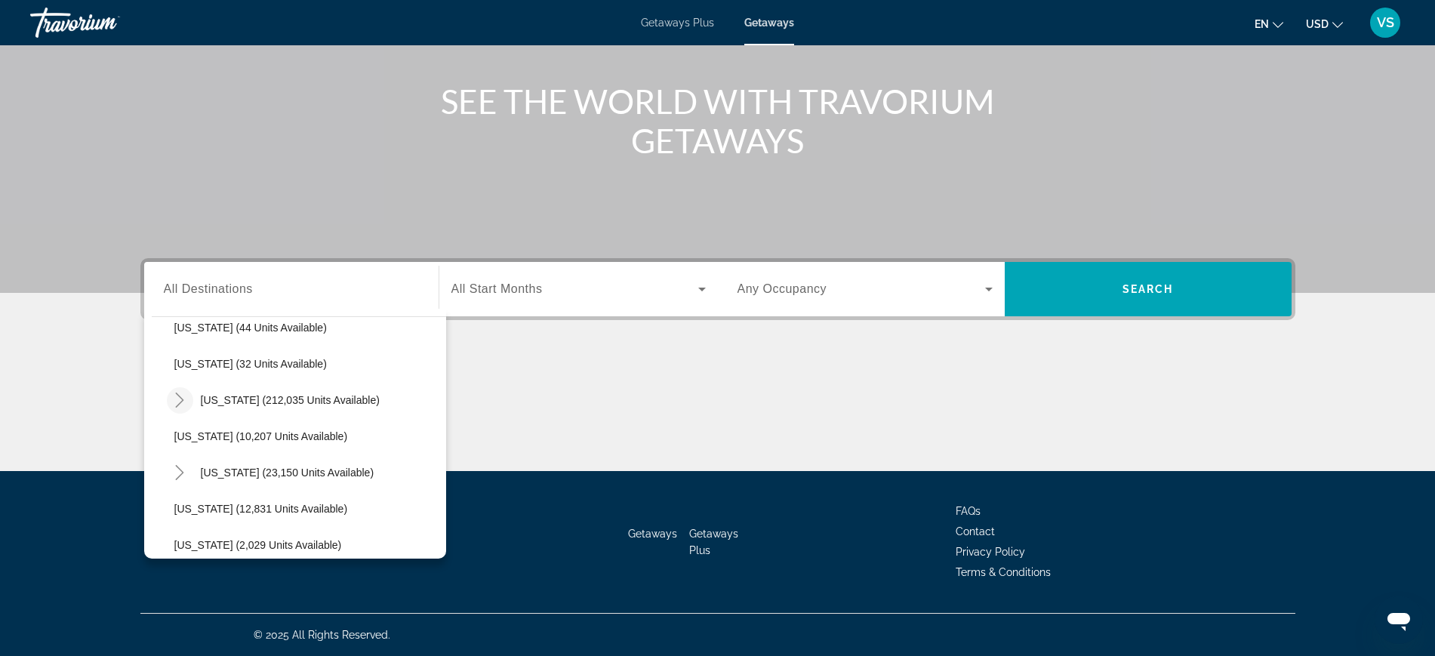
click at [174, 400] on icon "Toggle Florida (212,035 units available)" at bounding box center [179, 400] width 15 height 15
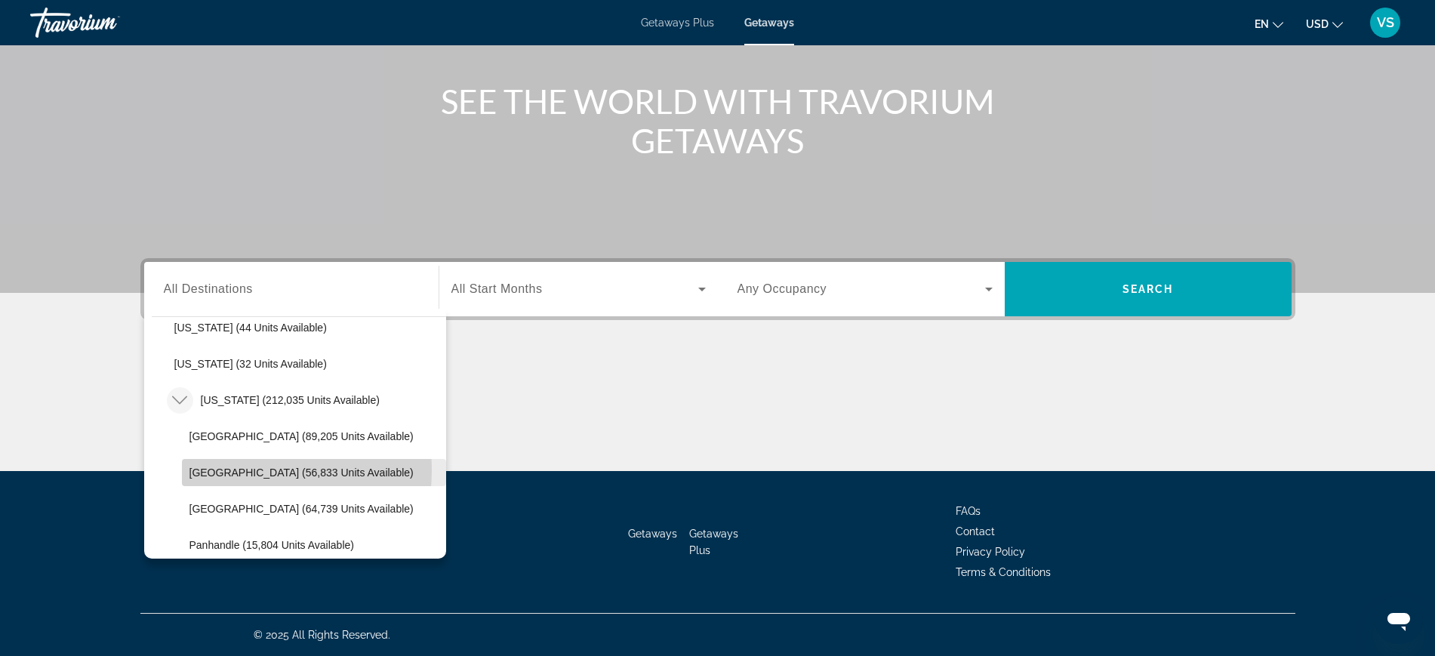
click at [231, 470] on span "East Coast (56,833 units available)" at bounding box center [301, 473] width 224 height 12
type input "**********"
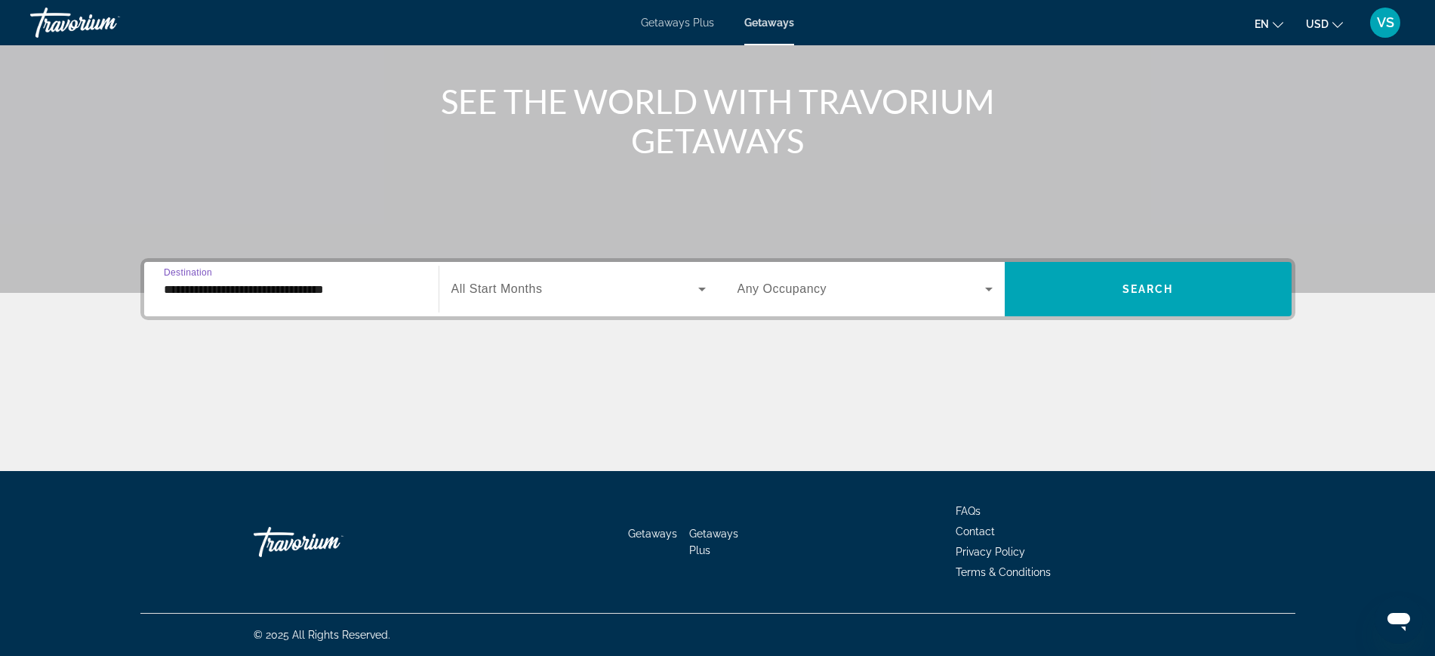
click at [501, 285] on span "All Start Months" at bounding box center [496, 288] width 91 height 13
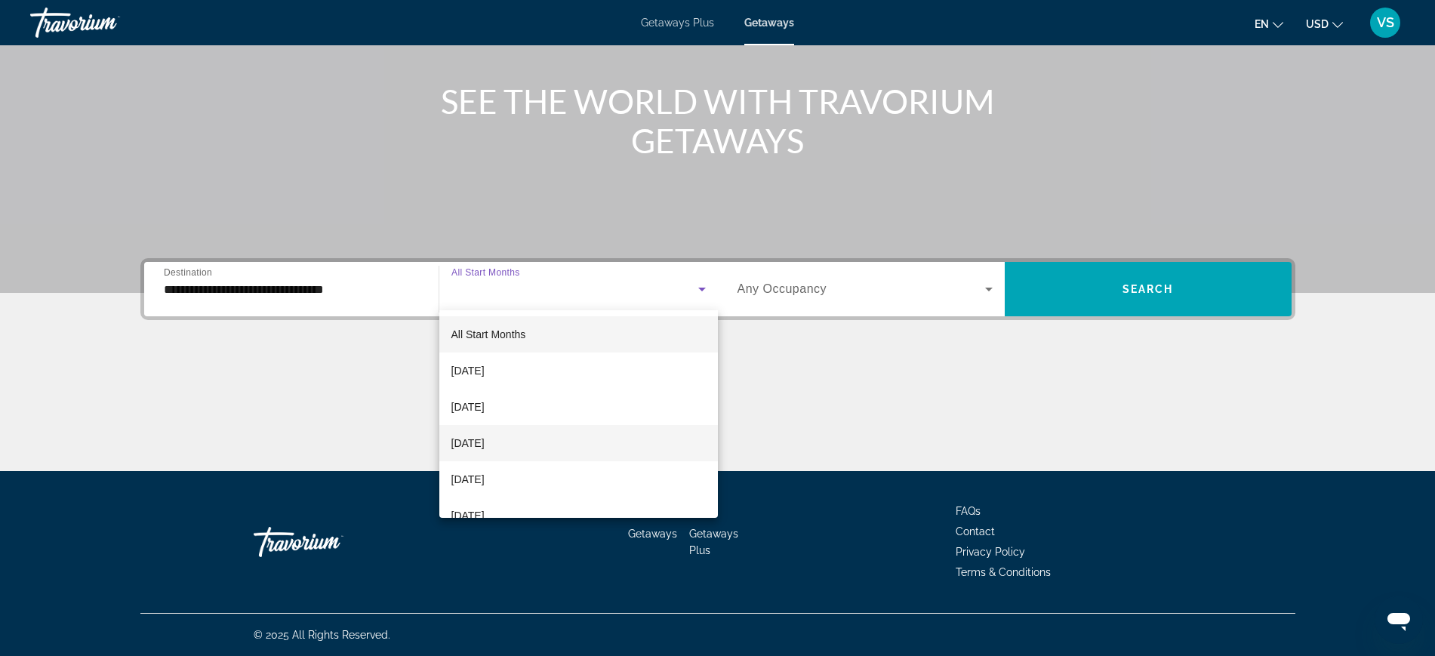
click at [485, 442] on span "[DATE]" at bounding box center [467, 443] width 33 height 18
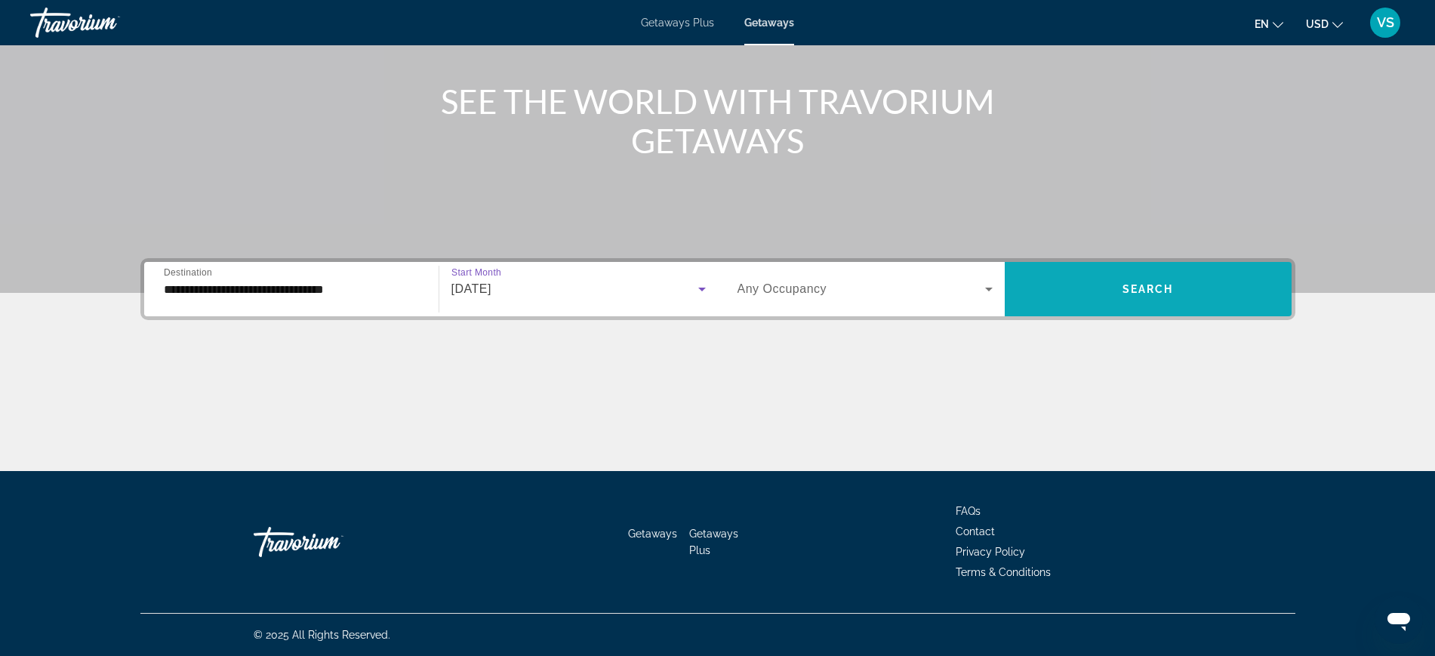
click at [1148, 293] on span "Search" at bounding box center [1148, 289] width 51 height 12
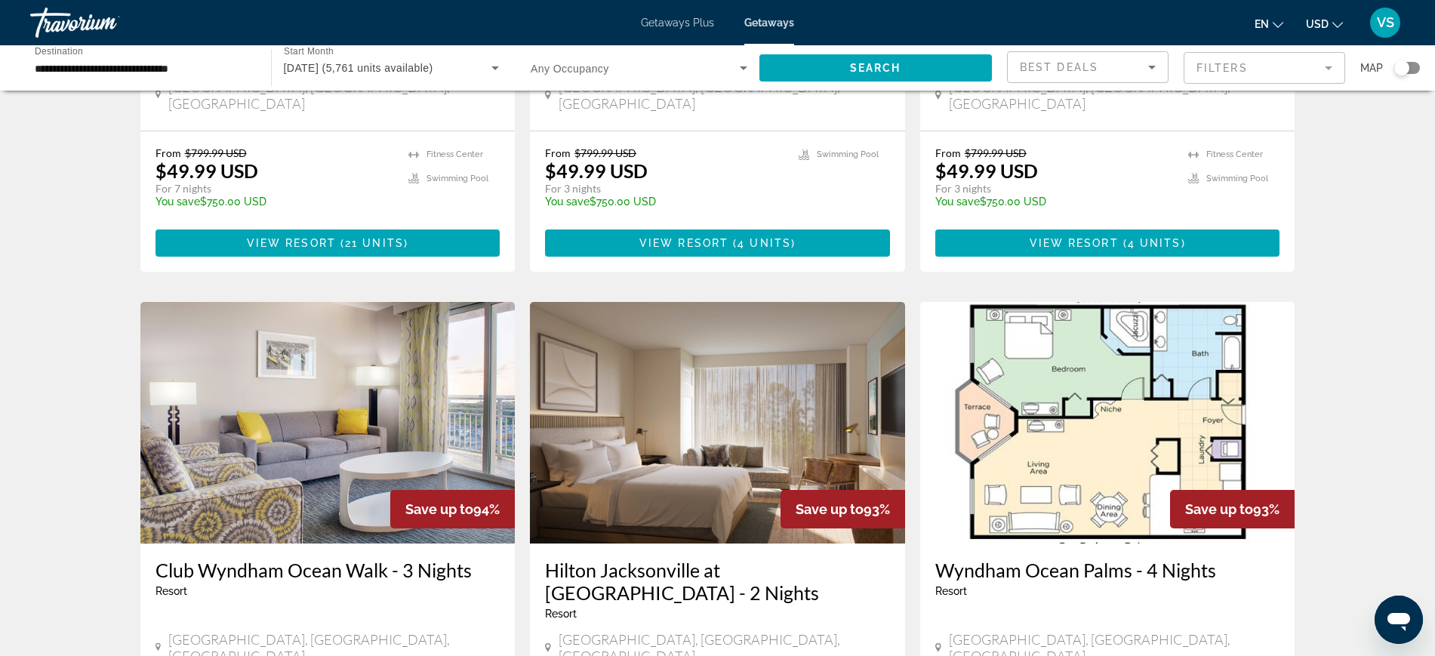
scroll to position [1810, 0]
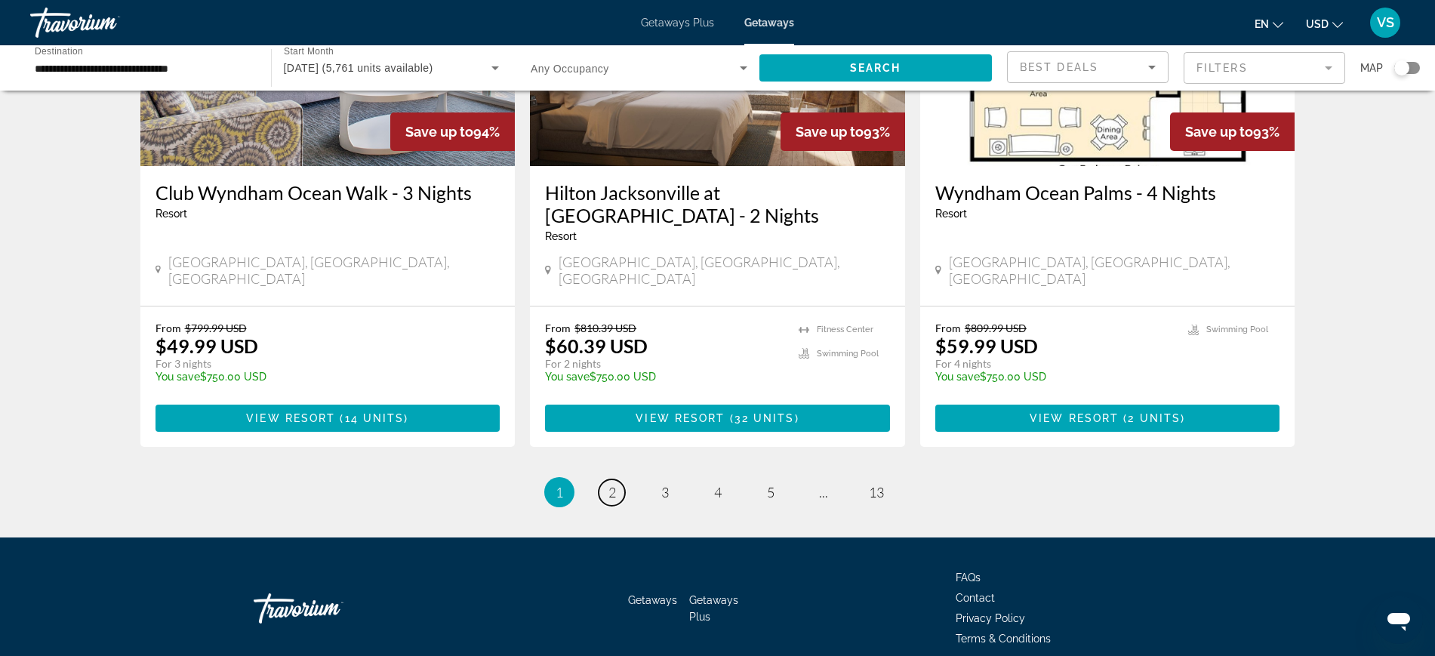
click at [615, 484] on span "2" at bounding box center [613, 492] width 8 height 17
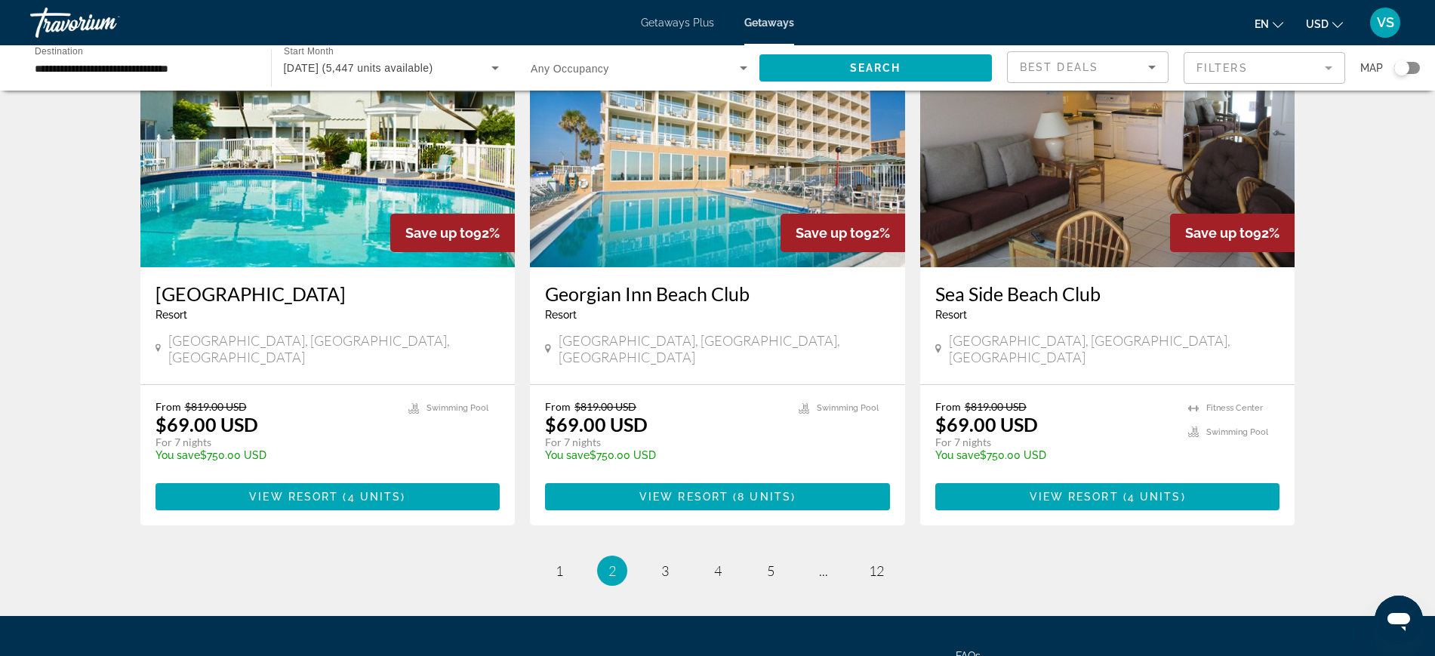
scroll to position [1832, 0]
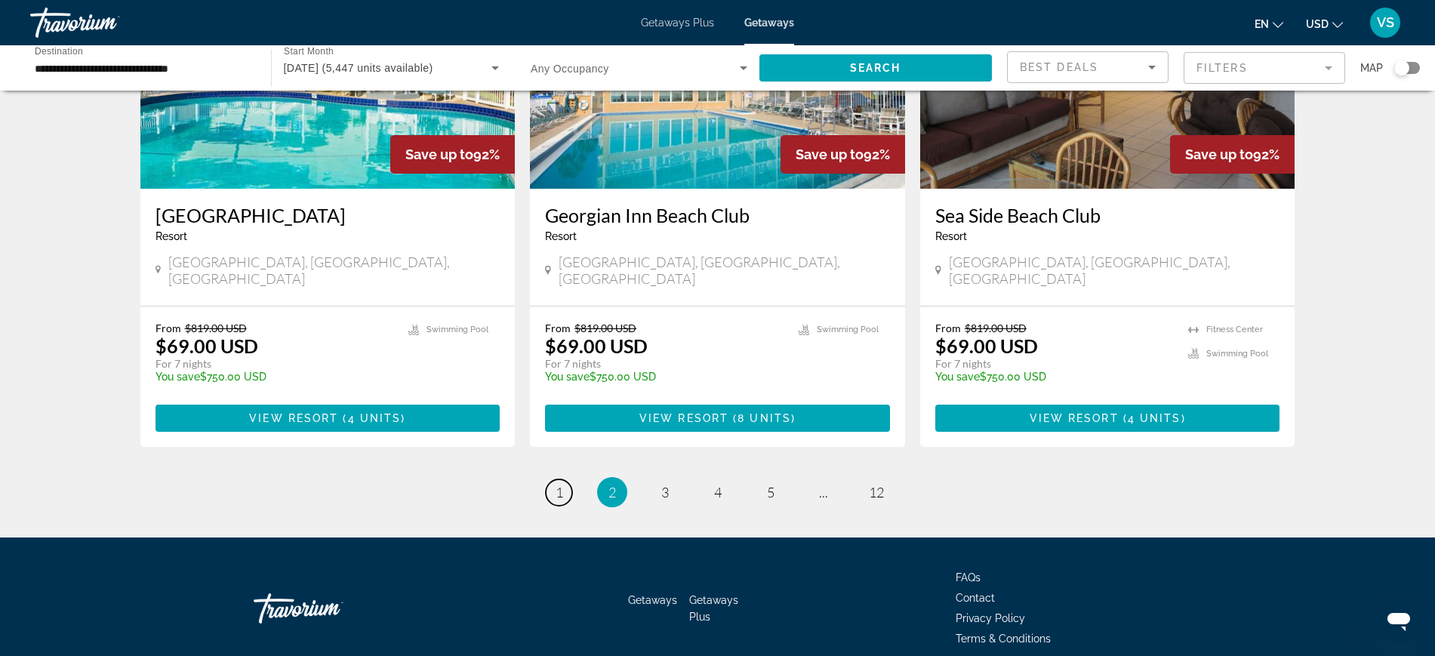
click at [560, 484] on span "1" at bounding box center [560, 492] width 8 height 17
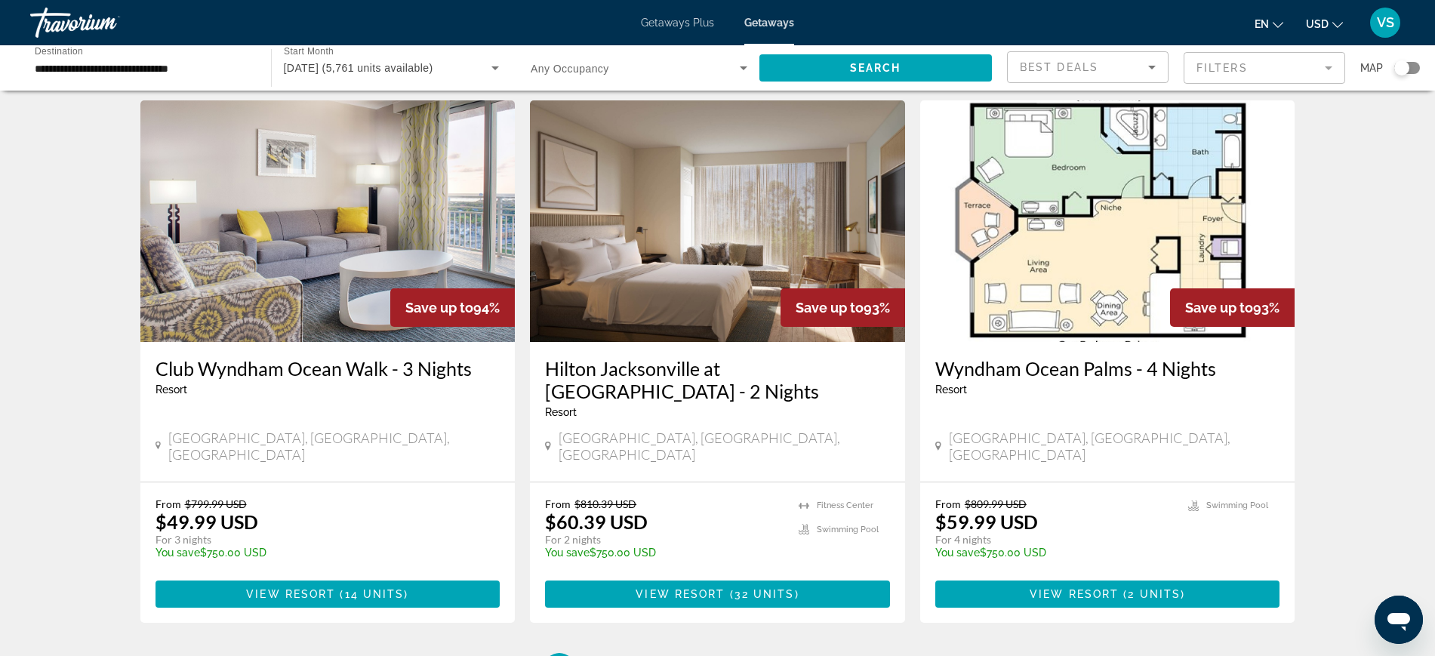
scroll to position [1810, 0]
